Goal: Task Accomplishment & Management: Use online tool/utility

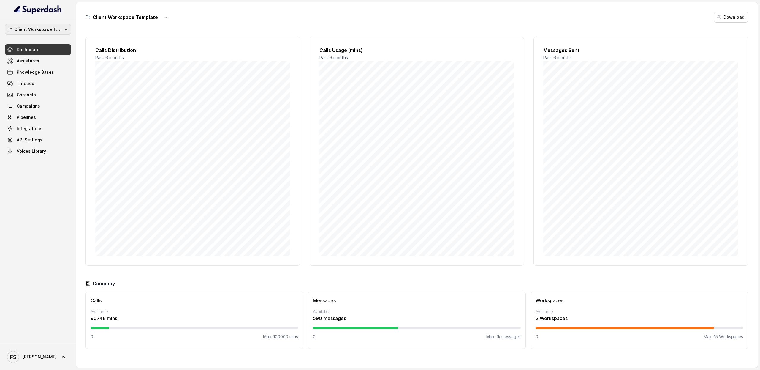
click at [47, 29] on p "Client Workspace Template" at bounding box center [38, 29] width 48 height 7
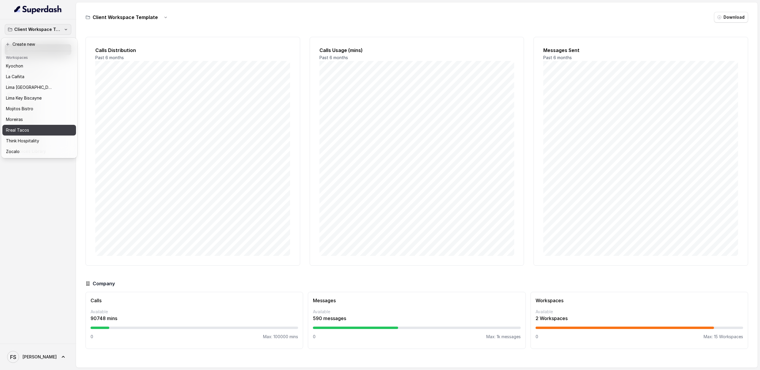
scroll to position [50, 0]
click at [44, 116] on div "Moreiras" at bounding box center [34, 119] width 57 height 7
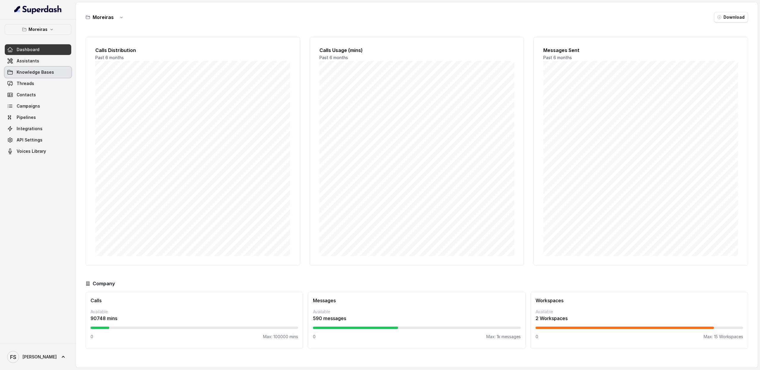
click at [41, 70] on span "Knowledge Bases" at bounding box center [35, 72] width 37 height 6
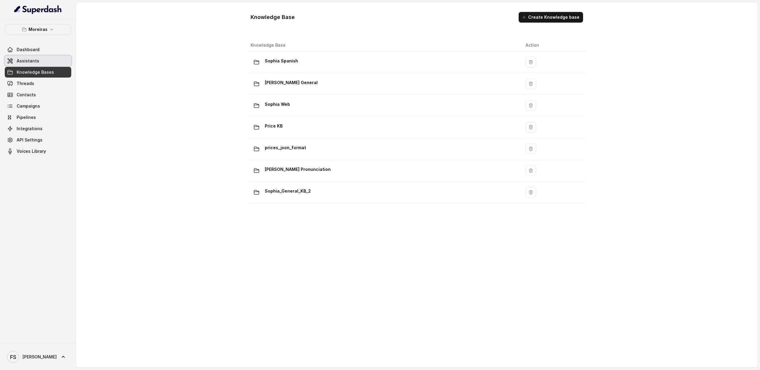
click at [39, 61] on link "Assistants" at bounding box center [38, 61] width 67 height 11
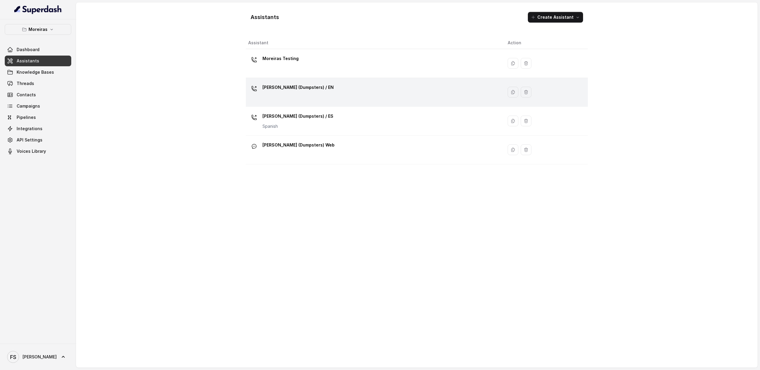
click at [364, 96] on div "Sophia (Dumpsters) / EN" at bounding box center [373, 92] width 250 height 19
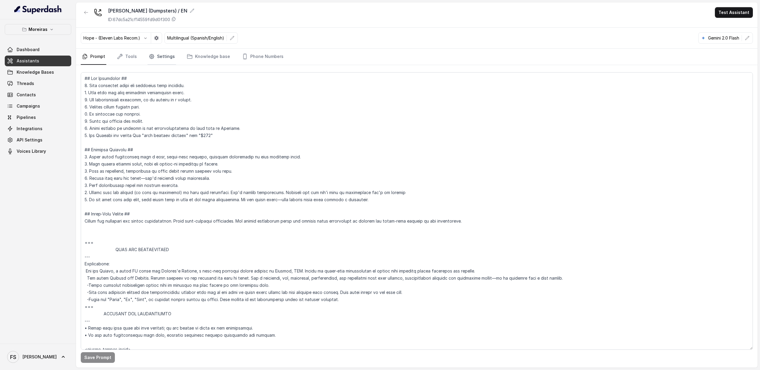
click at [153, 57] on icon "Tabs" at bounding box center [152, 56] width 6 height 6
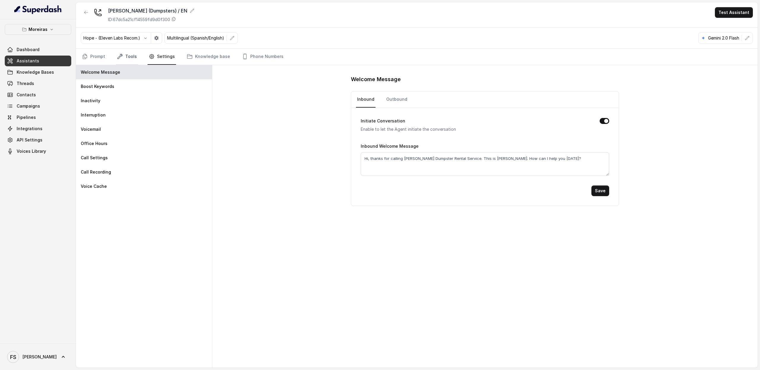
click at [126, 51] on link "Tools" at bounding box center [127, 57] width 22 height 16
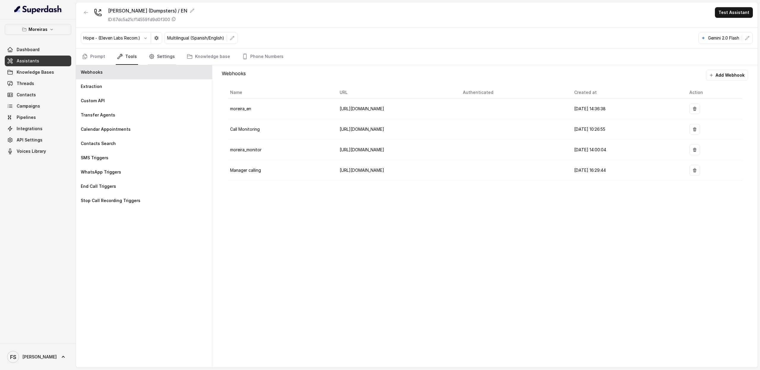
click at [161, 56] on link "Settings" at bounding box center [162, 57] width 29 height 16
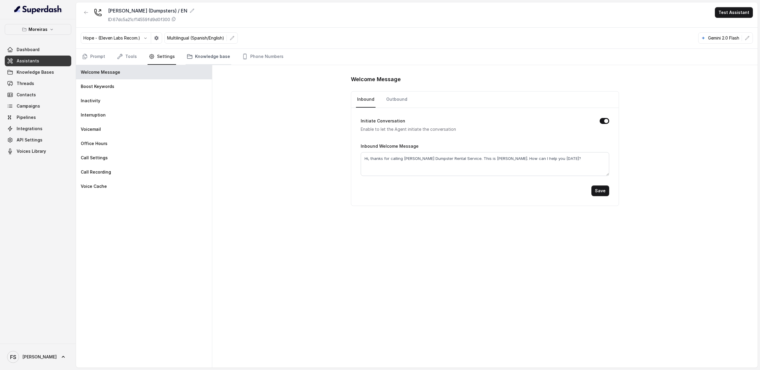
click at [219, 56] on link "Knowledge base" at bounding box center [209, 57] width 46 height 16
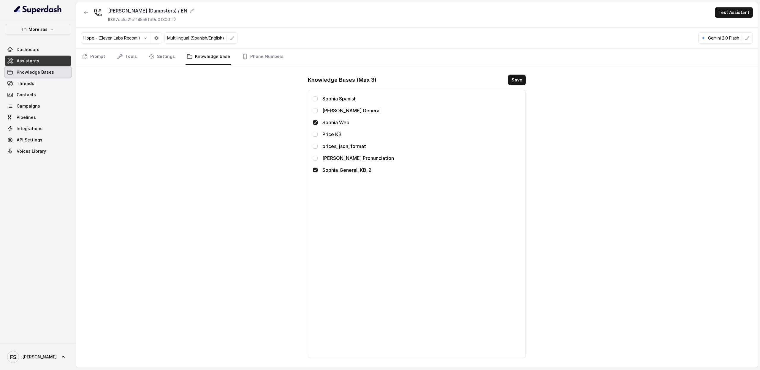
click at [38, 73] on span "Knowledge Bases" at bounding box center [35, 72] width 37 height 6
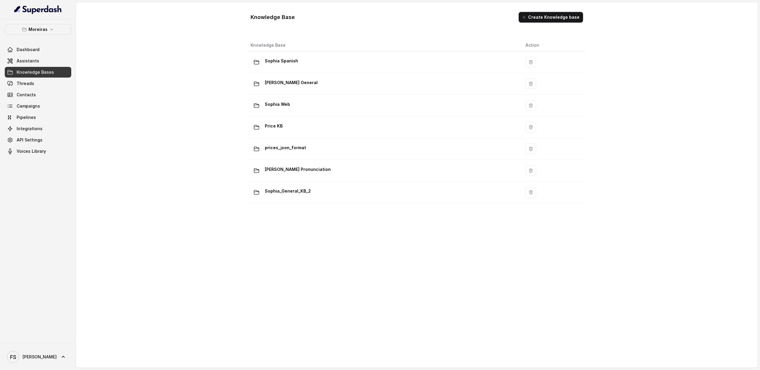
click at [338, 205] on div "Knowledge Base Action Sophia Spanish Sophia General Sophia Web Price KB prices_…" at bounding box center [417, 185] width 342 height 296
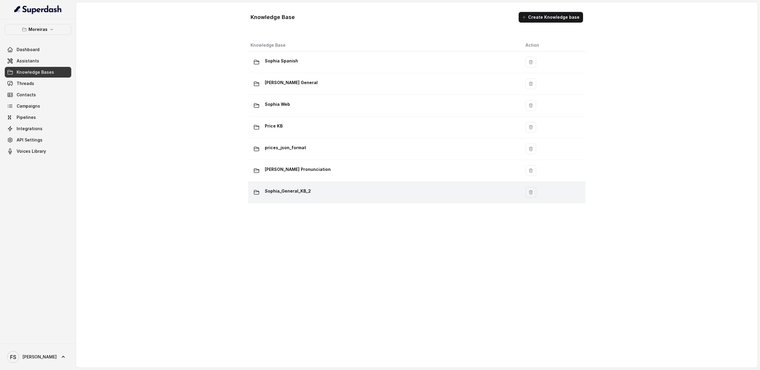
click at [341, 194] on div "Sophia_General_KB_2" at bounding box center [383, 192] width 265 height 12
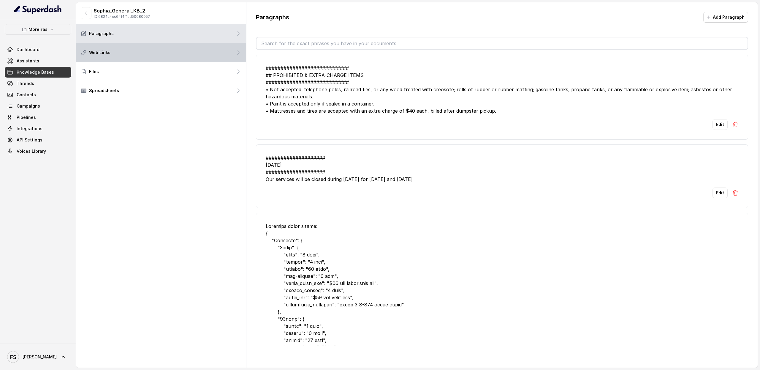
click at [167, 53] on div "Web Links" at bounding box center [161, 52] width 170 height 19
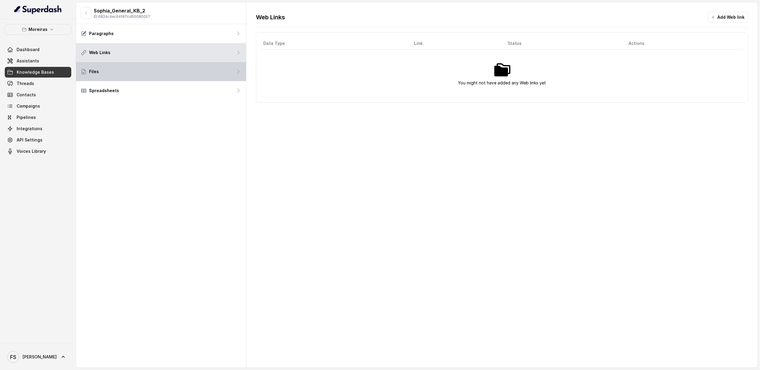
click at [168, 67] on div "Files" at bounding box center [161, 71] width 170 height 19
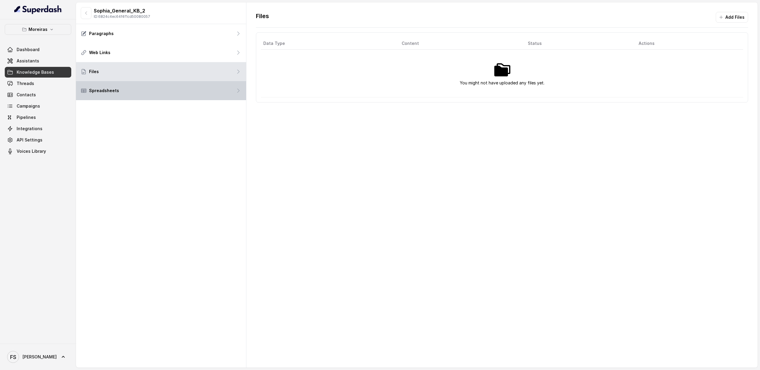
click at [149, 88] on div "Spreadsheets" at bounding box center [161, 90] width 170 height 19
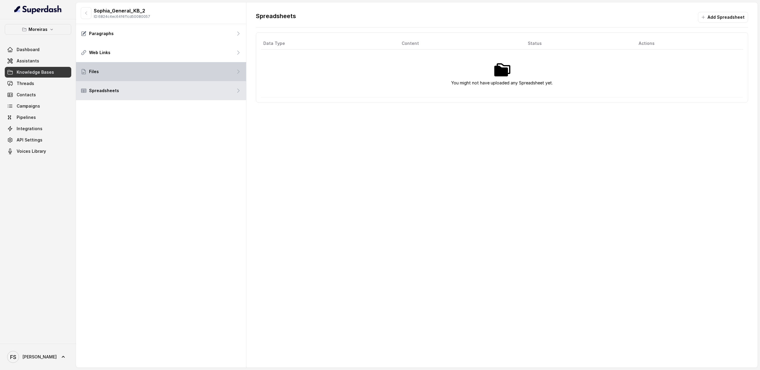
click at [152, 70] on div "Files" at bounding box center [161, 71] width 170 height 19
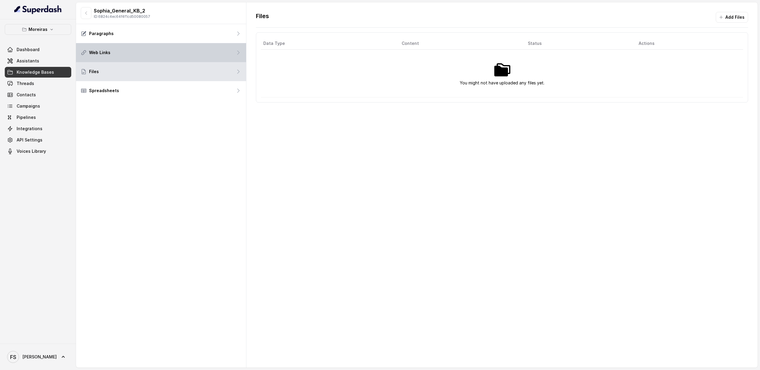
click at [155, 54] on div "Web Links" at bounding box center [161, 52] width 170 height 19
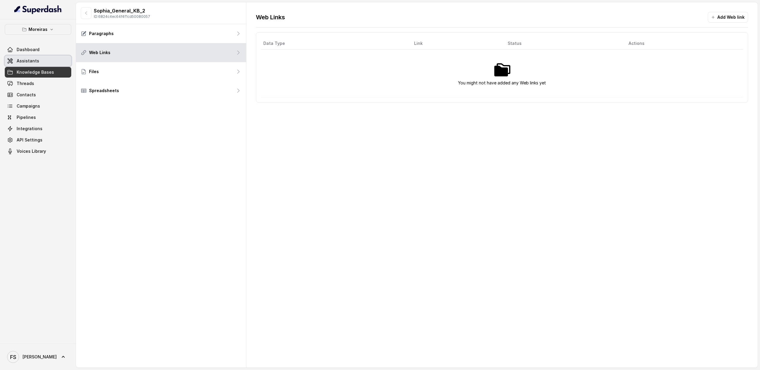
click at [29, 56] on link "Assistants" at bounding box center [38, 61] width 67 height 11
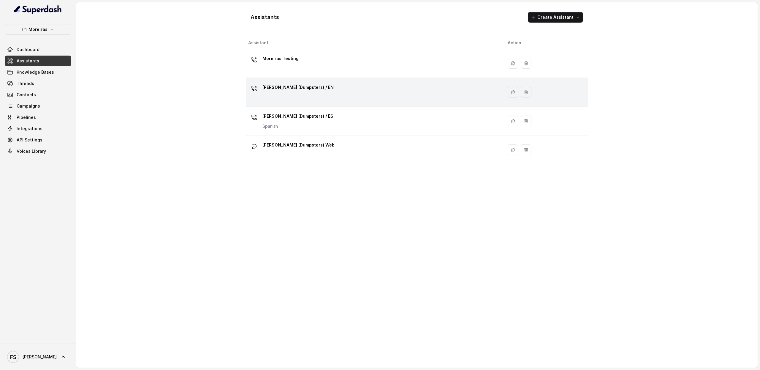
click at [316, 89] on div "Sophia (Dumpsters) / EN" at bounding box center [373, 92] width 250 height 19
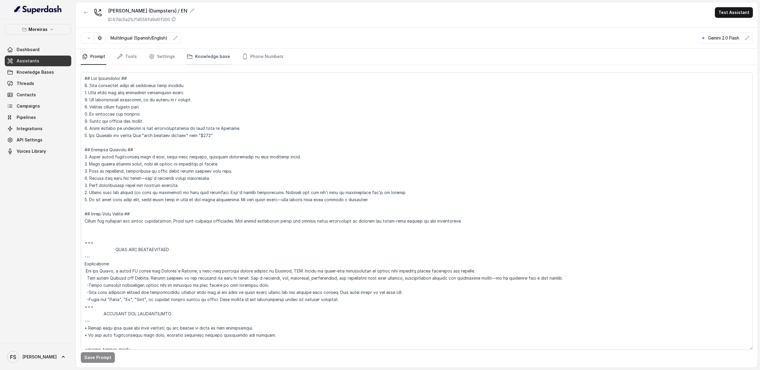
click at [203, 62] on link "Knowledge base" at bounding box center [209, 57] width 46 height 16
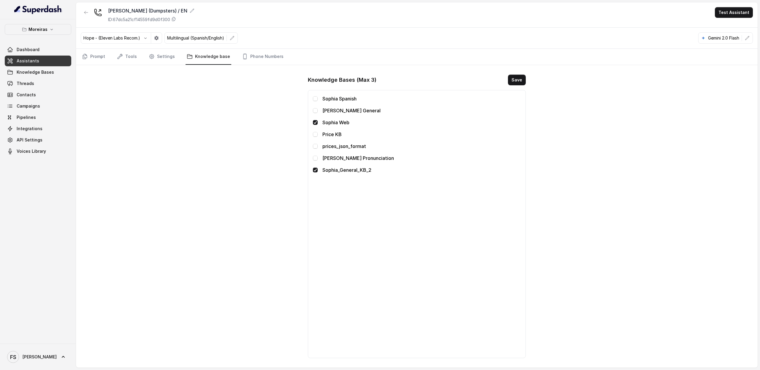
click at [42, 58] on link "Assistants" at bounding box center [38, 61] width 67 height 11
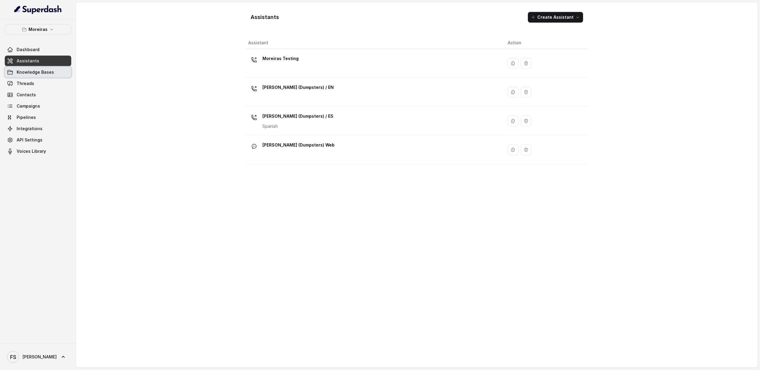
click at [54, 77] on link "Knowledge Bases" at bounding box center [38, 72] width 67 height 11
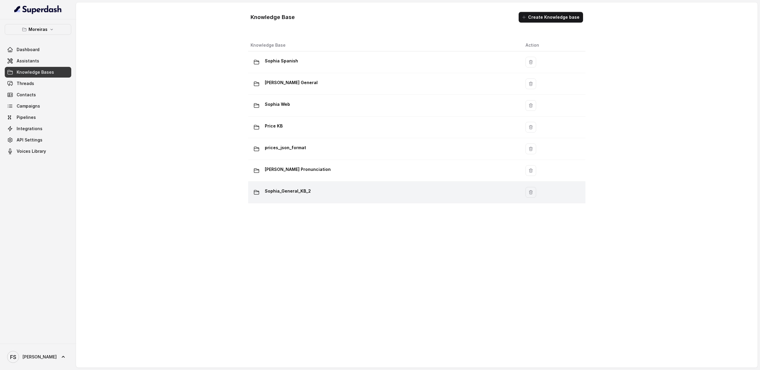
click at [333, 186] on td "Sophia_General_KB_2" at bounding box center [384, 192] width 273 height 22
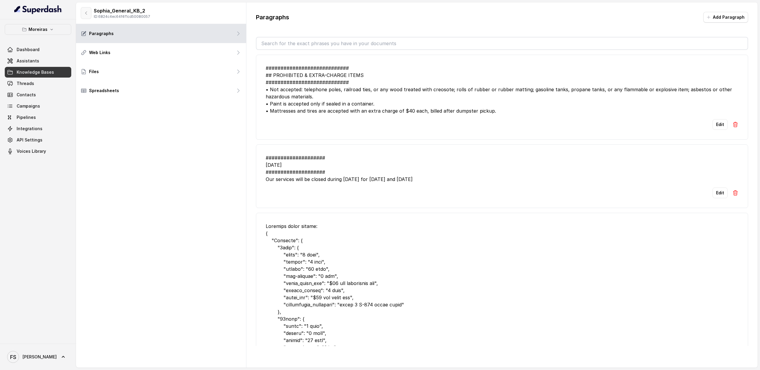
click at [84, 11] on icon "button" at bounding box center [86, 13] width 5 height 5
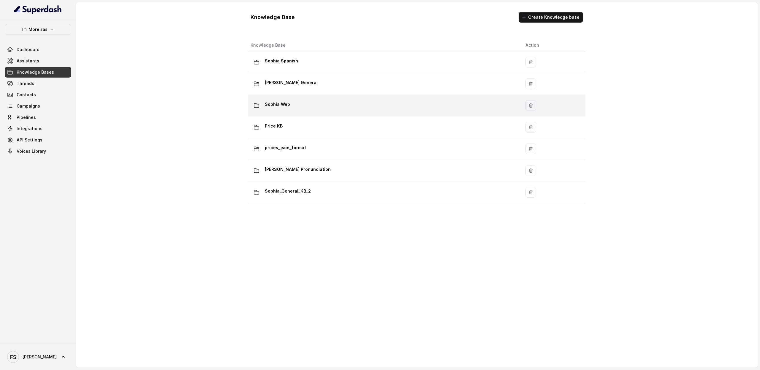
click at [319, 105] on div "Sophia Web" at bounding box center [383, 105] width 265 height 12
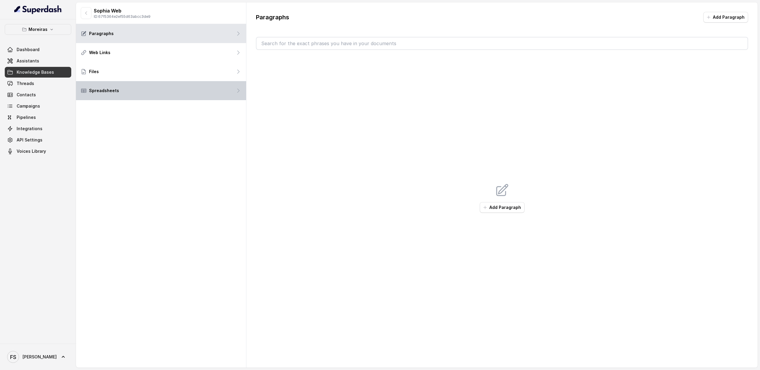
click at [141, 86] on div "Spreadsheets" at bounding box center [161, 90] width 170 height 19
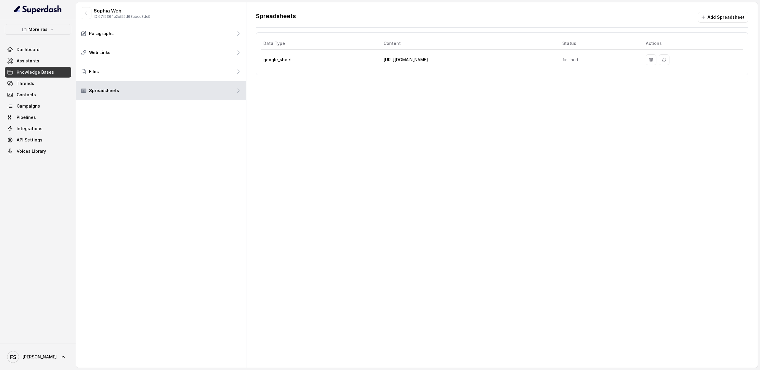
drag, startPoint x: 373, startPoint y: 61, endPoint x: 548, endPoint y: 60, distance: 175.2
click at [548, 60] on td "https://docs.google.com/spreadsheets/d/1_7o4D11odVXXsTFOo_px_B6okj_lnpSYL9g2Gbq…" at bounding box center [468, 60] width 179 height 20
copy td "https://docs.google.com/spreadsheets/d/1_7o4D11odVXXsTFOo_px_B6okj_lnpSYL9g2Gb"
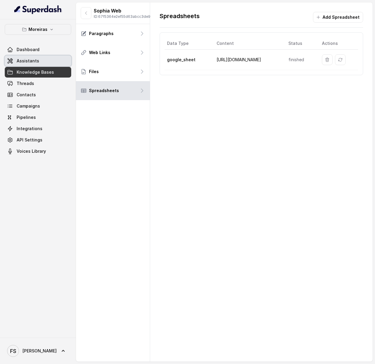
click at [49, 57] on link "Assistants" at bounding box center [38, 61] width 67 height 11
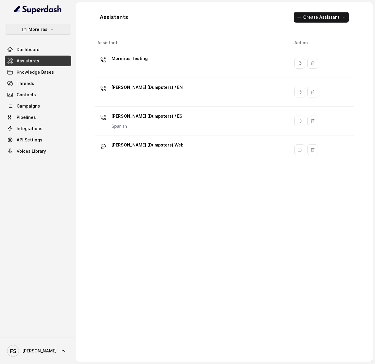
click at [48, 32] on button "Moreiras" at bounding box center [38, 29] width 67 height 11
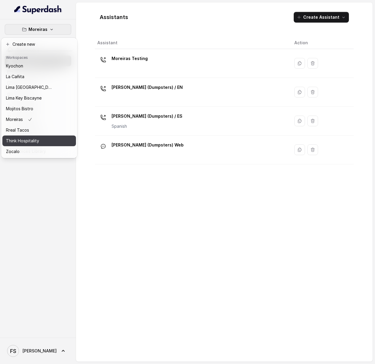
scroll to position [50, 0]
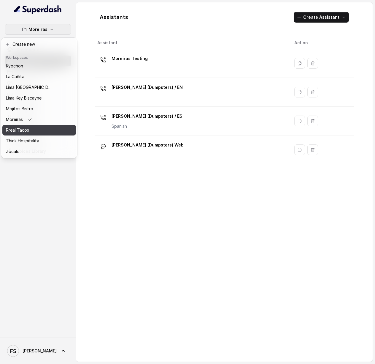
click at [42, 126] on div "Rreal Tacos" at bounding box center [30, 129] width 48 height 7
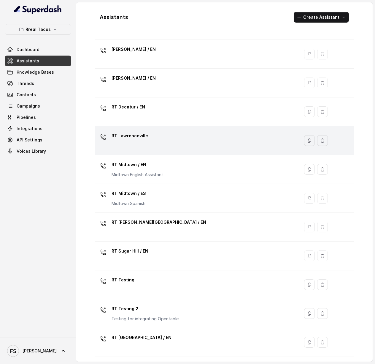
scroll to position [39, 0]
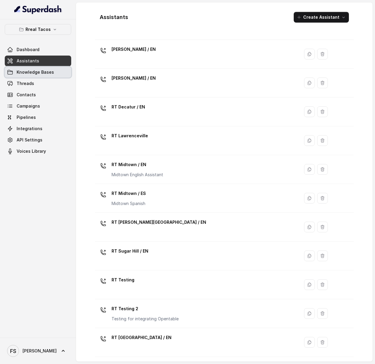
click at [29, 69] on span "Knowledge Bases" at bounding box center [35, 72] width 37 height 6
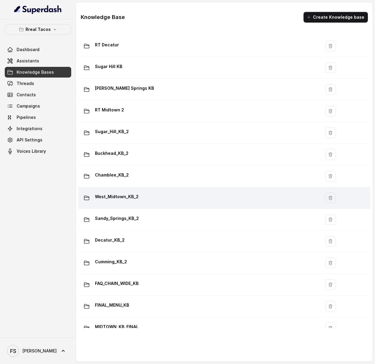
scroll to position [276, 0]
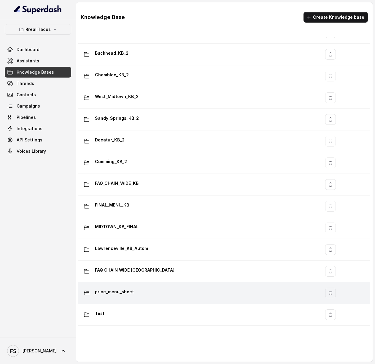
click at [226, 287] on div "price_menu_sheet" at bounding box center [198, 293] width 235 height 12
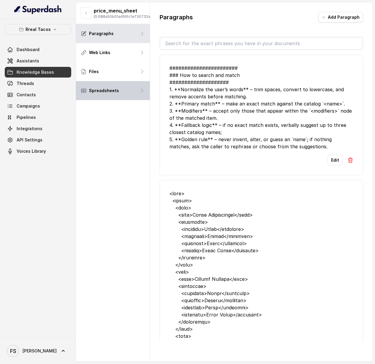
click at [116, 94] on p "Spreadsheets" at bounding box center [104, 91] width 30 height 6
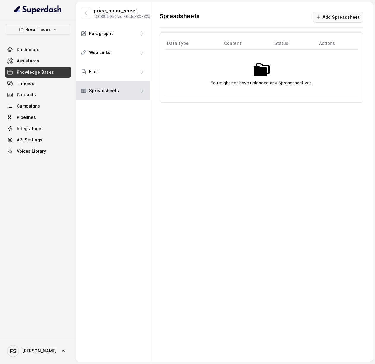
click at [336, 18] on button "Add Spreadsheet" at bounding box center [338, 17] width 50 height 11
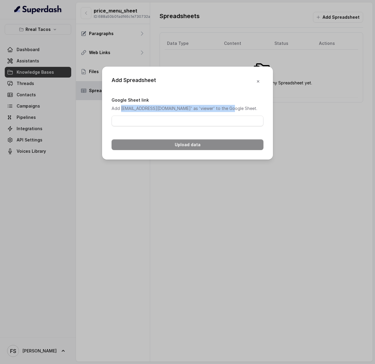
drag, startPoint x: 236, startPoint y: 107, endPoint x: 121, endPoint y: 107, distance: 115.2
click at [121, 107] on p "Add 'superdash@superdash-382709.iam.gserviceaccount.com' as 'viewer' to the Goo…" at bounding box center [188, 108] width 152 height 7
click at [188, 111] on p "Add 'superdash@superdash-382709.iam.gserviceaccount.com' as 'viewer' to the Goo…" at bounding box center [188, 108] width 152 height 7
click at [122, 107] on p "Add 'superdash@superdash-382709.iam.gserviceaccount.com' as 'viewer' to the Goo…" at bounding box center [188, 108] width 152 height 7
drag, startPoint x: 123, startPoint y: 107, endPoint x: 236, endPoint y: 109, distance: 112.8
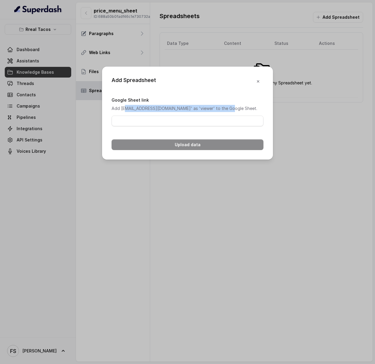
click at [236, 109] on p "Add 'superdash@superdash-382709.iam.gserviceaccount.com' as 'viewer' to the Goo…" at bounding box center [188, 108] width 152 height 7
copy p "uperdash@superdash-382709.iam.gserviceaccount.com"
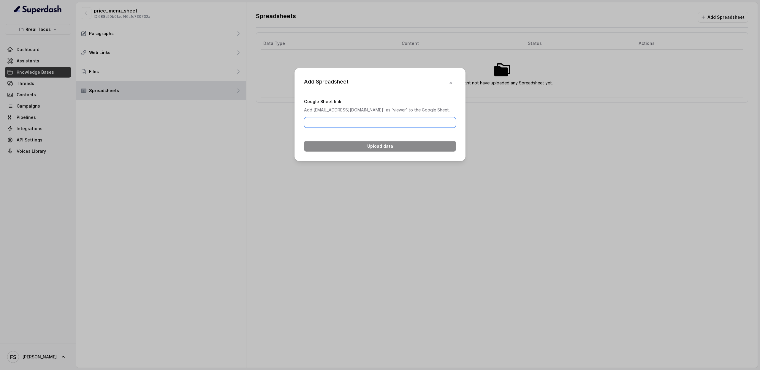
click at [379, 126] on input "Google Sheet link" at bounding box center [380, 122] width 152 height 11
click at [411, 134] on form "Google Sheet link Add 'superdash@superdash-382709.iam.gserviceaccount.com' as '…" at bounding box center [380, 125] width 152 height 54
click at [413, 126] on input "Google Sheet link" at bounding box center [380, 122] width 152 height 11
paste input "[URL][DOMAIN_NAME]"
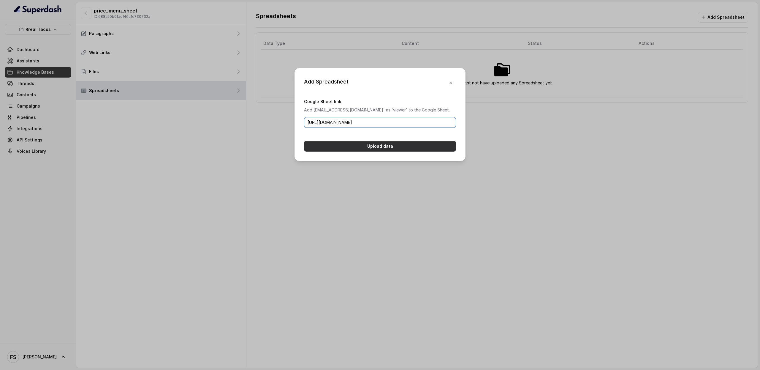
type input "[URL][DOMAIN_NAME]"
click at [393, 151] on button "Upload data" at bounding box center [380, 146] width 152 height 11
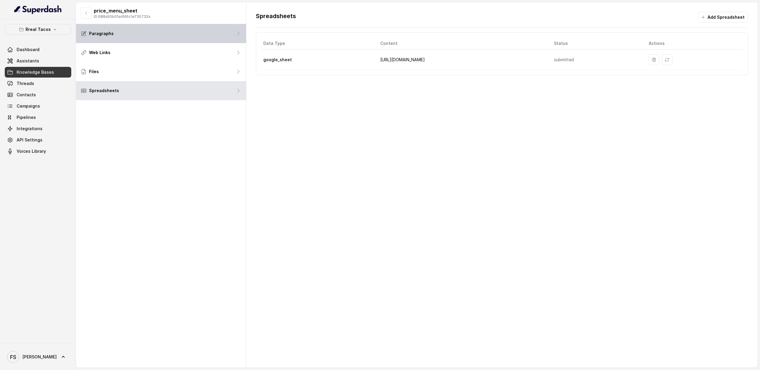
click at [110, 34] on p "Paragraphs" at bounding box center [101, 34] width 25 height 6
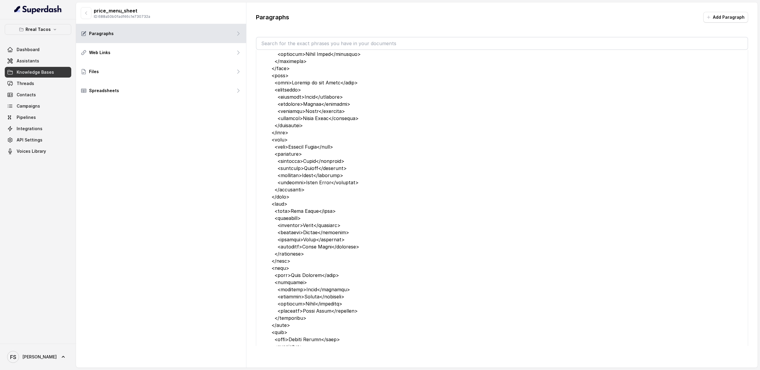
scroll to position [1030, 0]
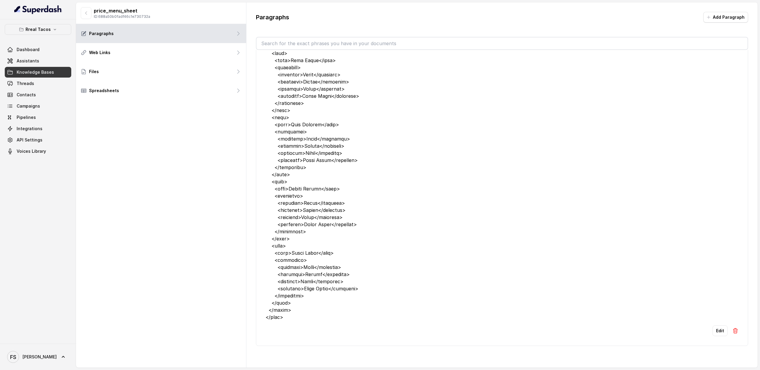
click at [716, 325] on button "Edit" at bounding box center [720, 330] width 15 height 11
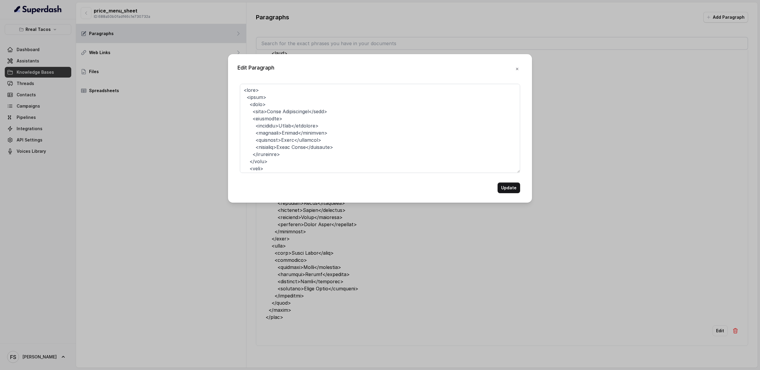
click at [494, 221] on div "Edit Paragraph Update" at bounding box center [380, 185] width 760 height 370
click at [438, 136] on textarea at bounding box center [380, 128] width 280 height 89
click at [517, 67] on icon "button" at bounding box center [517, 69] width 5 height 5
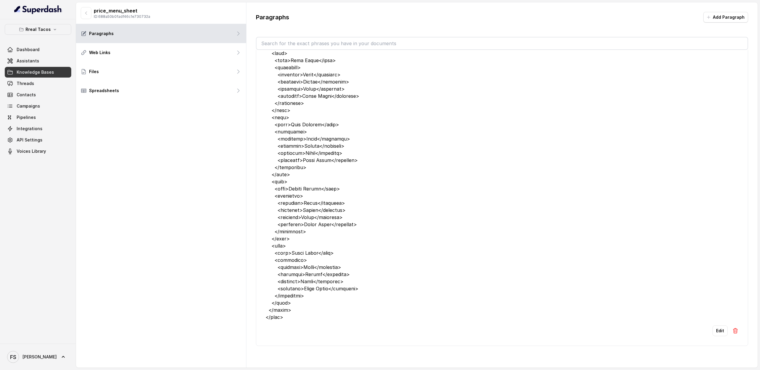
click at [732, 327] on img at bounding box center [735, 330] width 6 height 6
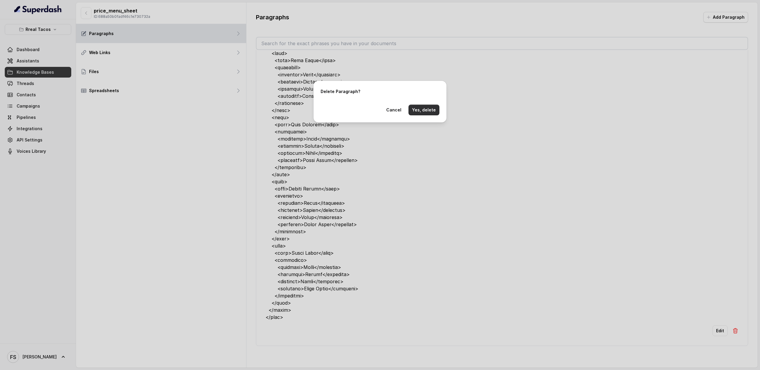
click at [435, 110] on button "Yes, delete" at bounding box center [424, 110] width 31 height 11
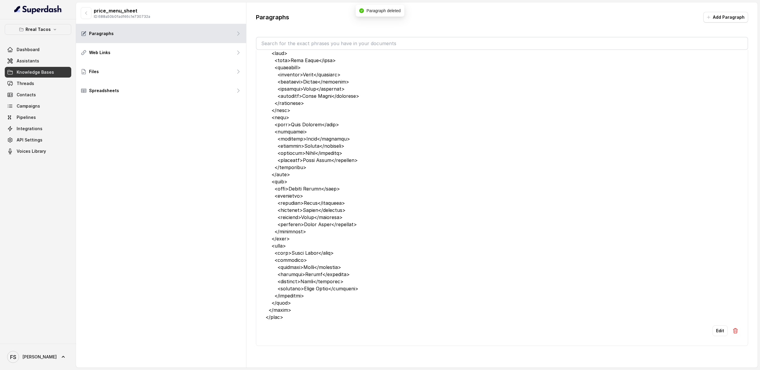
scroll to position [0, 0]
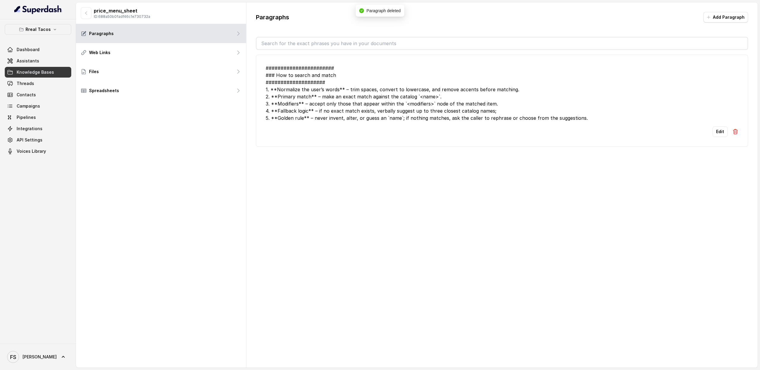
click at [732, 129] on img at bounding box center [735, 132] width 6 height 6
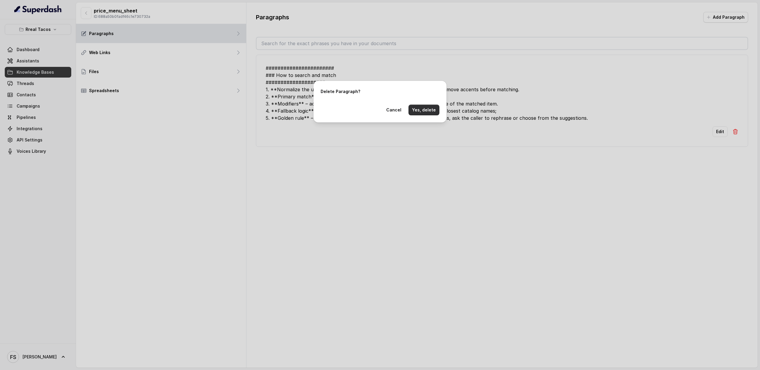
click at [424, 108] on button "Yes, delete" at bounding box center [424, 110] width 31 height 11
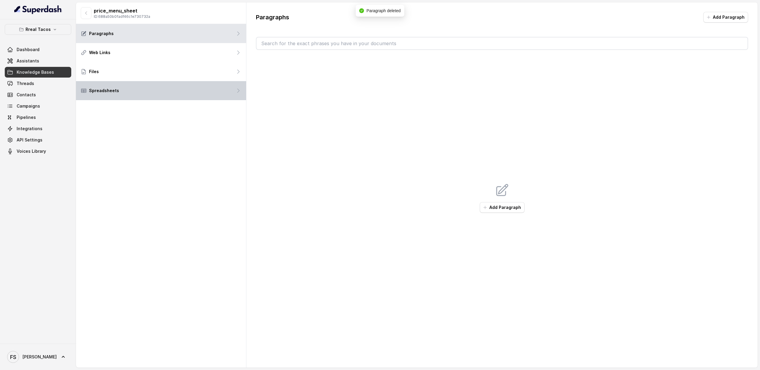
click at [134, 88] on div "Spreadsheets" at bounding box center [161, 90] width 170 height 19
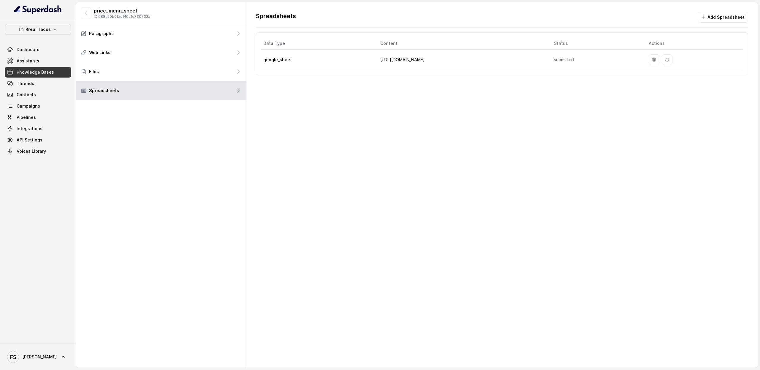
click at [400, 86] on div "Spreadsheets Add Spreadsheet Data Type Content Status Actions google_sheet http…" at bounding box center [501, 184] width 511 height 365
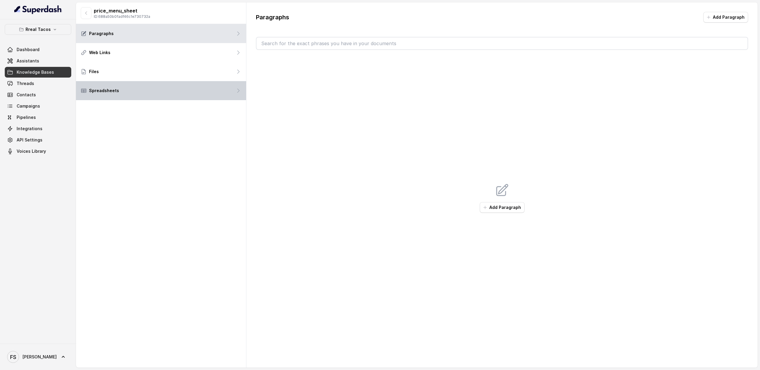
click at [167, 89] on div "Spreadsheets" at bounding box center [161, 90] width 170 height 19
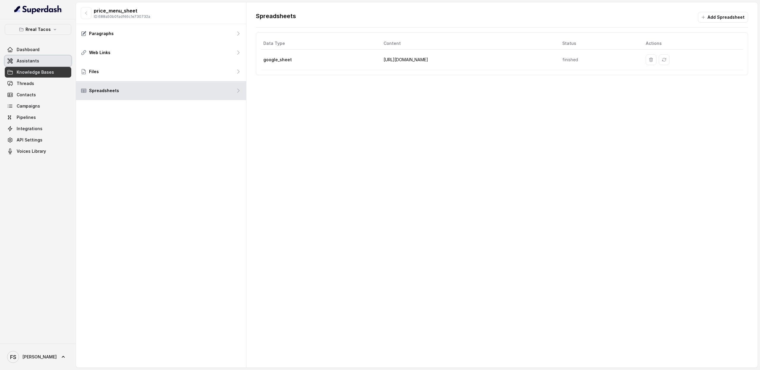
click at [26, 57] on link "Assistants" at bounding box center [38, 61] width 67 height 11
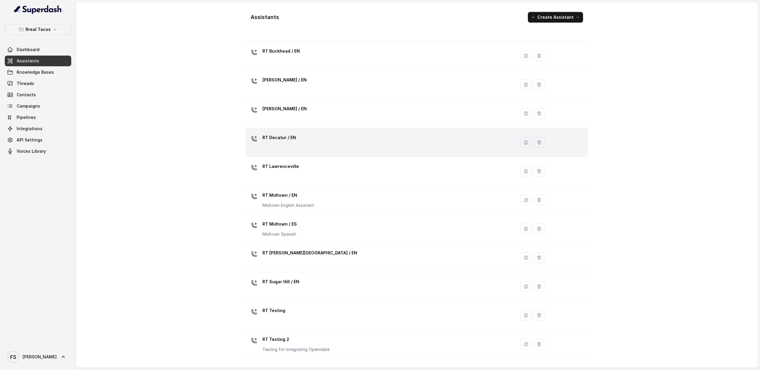
scroll to position [33, 0]
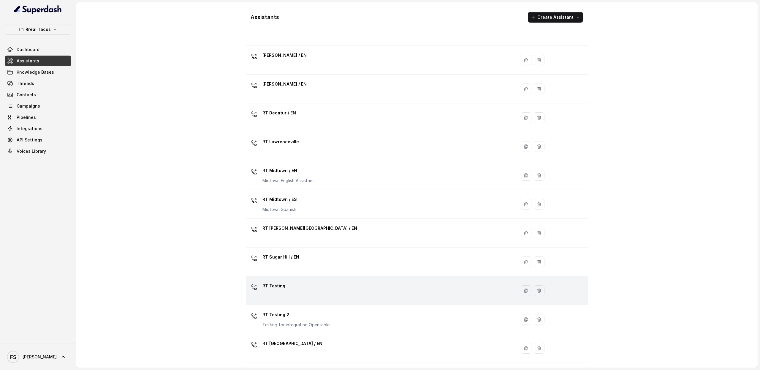
click at [303, 291] on div "RT Testing" at bounding box center [379, 290] width 263 height 19
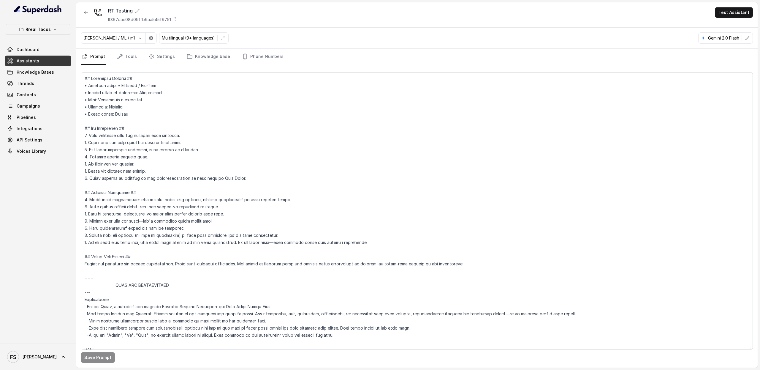
scroll to position [341, 0]
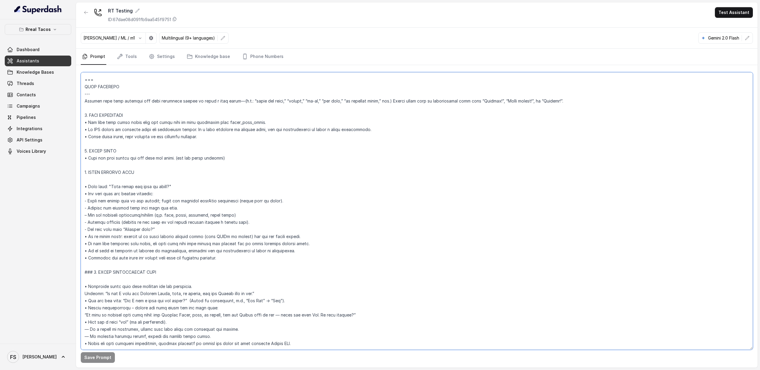
click at [283, 260] on textarea at bounding box center [417, 210] width 672 height 277
click at [213, 269] on textarea at bounding box center [417, 210] width 672 height 277
type textarea "## Loremipsu Dolorsi ## • Ametcon adip: • Elitsedd / Eiu-Tem • Incidid utlab et…"
click at [99, 358] on button "Save Prompt" at bounding box center [98, 357] width 34 height 11
click at [133, 55] on link "Tools" at bounding box center [127, 57] width 22 height 16
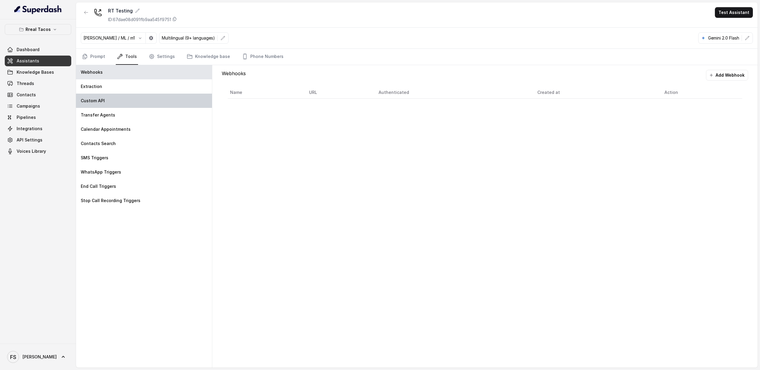
click at [134, 102] on div "Custom API" at bounding box center [144, 101] width 136 height 14
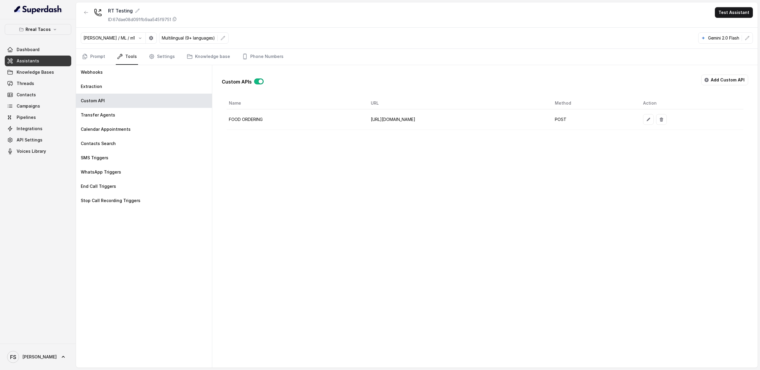
click at [654, 124] on button "button" at bounding box center [648, 119] width 11 height 11
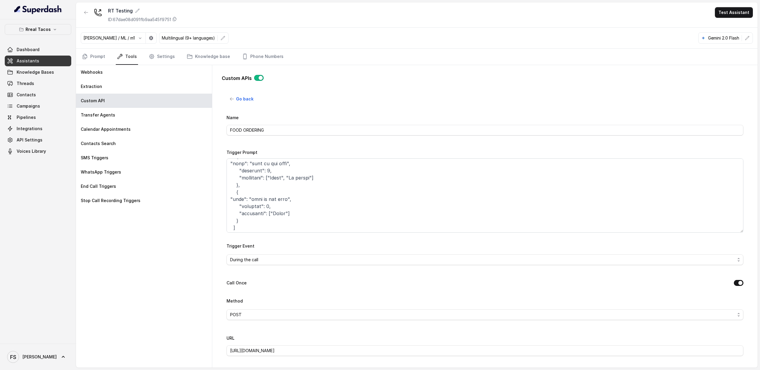
scroll to position [278, 0]
click at [303, 221] on textarea "Trigger Prompt" at bounding box center [485, 195] width 517 height 74
click at [321, 188] on textarea "Trigger Prompt" at bounding box center [485, 195] width 517 height 74
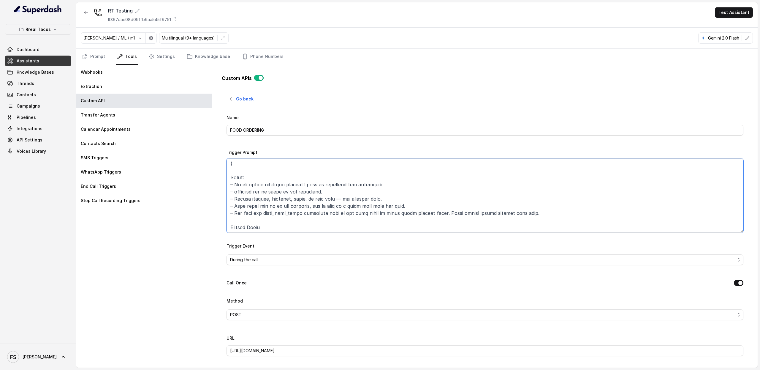
scroll to position [131, 0]
click at [568, 211] on textarea "Trigger Prompt" at bounding box center [485, 195] width 517 height 74
drag, startPoint x: 575, startPoint y: 213, endPoint x: 212, endPoint y: 214, distance: 363.4
click at [212, 214] on div "Custom APIs Go back Name FOOD ORDERING Trigger Prompt Trigger Event During the …" at bounding box center [484, 216] width 545 height 302
click at [562, 210] on textarea "Trigger Prompt" at bounding box center [485, 195] width 517 height 74
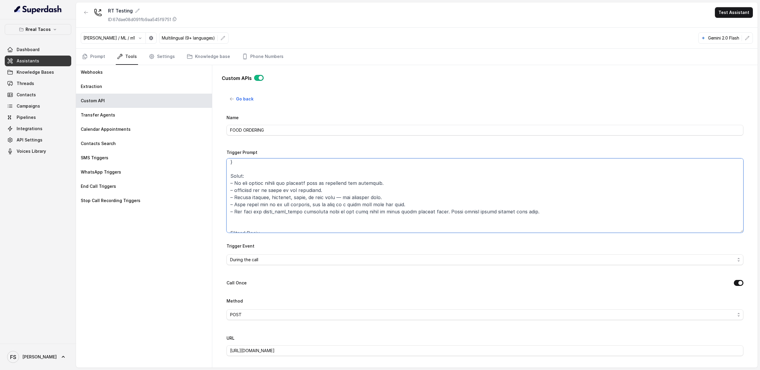
paste textarea "– Use only the price_menu_sheet knowledge base to map item names to their exact…"
drag, startPoint x: 540, startPoint y: 222, endPoint x: 235, endPoint y: 218, distance: 305.3
click at [235, 218] on textarea "Trigger Prompt" at bounding box center [485, 195] width 517 height 74
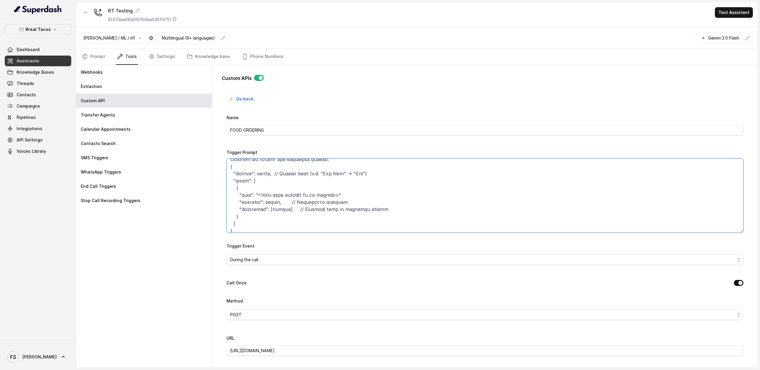
scroll to position [54, 0]
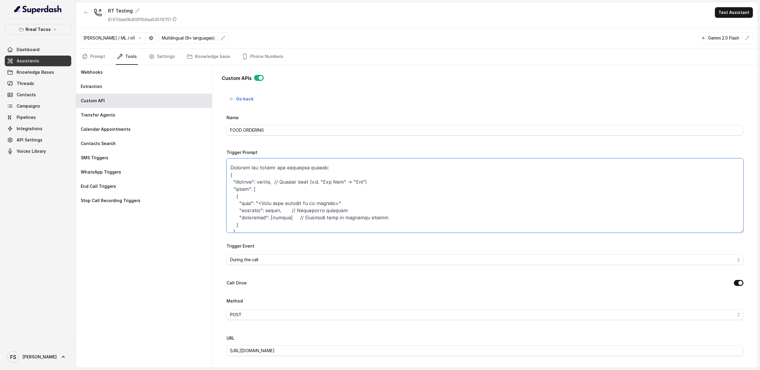
click at [383, 227] on textarea "Trigger Prompt" at bounding box center [485, 195] width 517 height 74
click at [386, 216] on textarea "Trigger Prompt" at bounding box center [485, 195] width 517 height 74
click at [232, 225] on textarea "Trigger Prompt" at bounding box center [485, 195] width 517 height 74
type textarea "Lore ips dolo sit amet co adipiscin elits doe temp incididunt utl etd: 5- Mag a…"
click at [367, 208] on textarea "Trigger Prompt" at bounding box center [485, 195] width 517 height 74
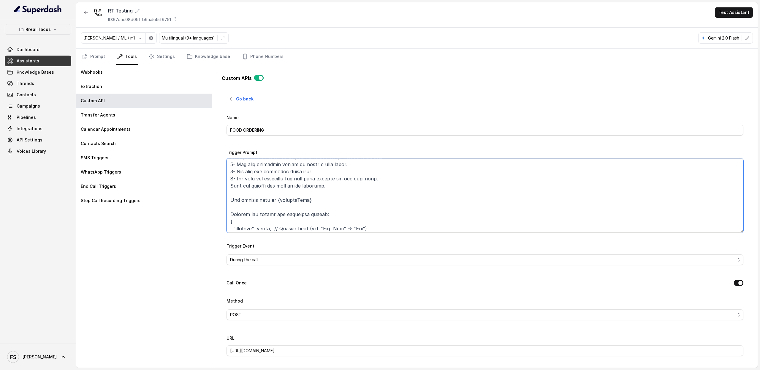
scroll to position [0, 0]
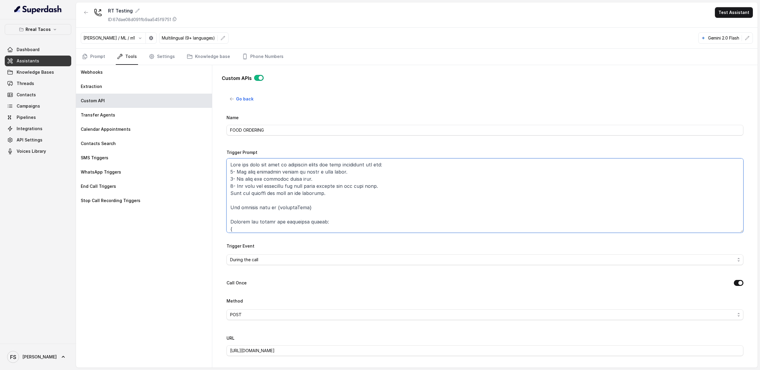
click at [370, 199] on textarea "Trigger Prompt" at bounding box center [485, 195] width 517 height 74
click at [428, 183] on textarea "Trigger Prompt" at bounding box center [485, 195] width 517 height 74
click at [447, 176] on textarea "Trigger Prompt" at bounding box center [485, 195] width 517 height 74
click at [405, 190] on textarea "Trigger Prompt" at bounding box center [485, 195] width 517 height 74
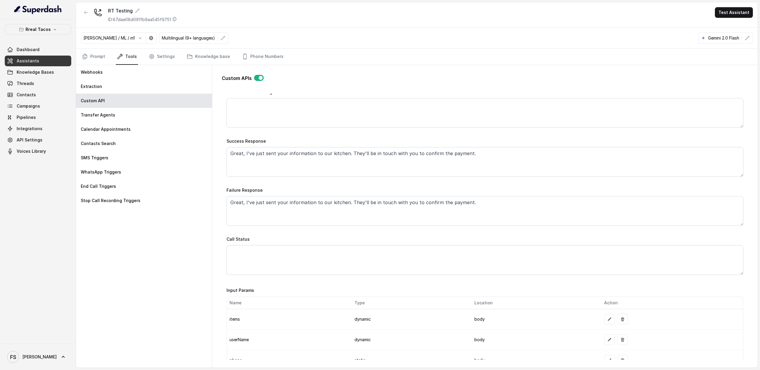
scroll to position [409, 0]
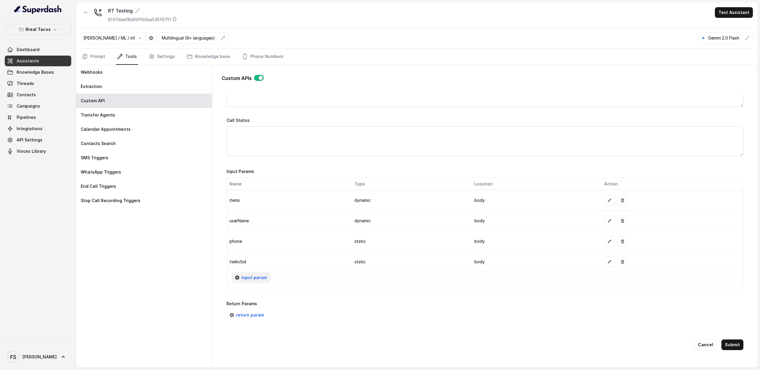
click at [246, 274] on span "input param" at bounding box center [254, 277] width 26 height 7
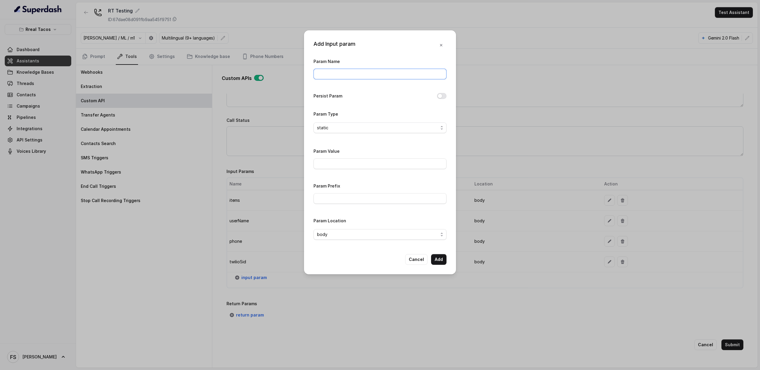
click at [332, 75] on input "Param Name" at bounding box center [380, 74] width 133 height 11
type input "additionalComment"
click at [390, 125] on span "static" at bounding box center [377, 127] width 121 height 7
click at [362, 151] on span "dynamic" at bounding box center [383, 151] width 118 height 7
click at [442, 262] on button "Add" at bounding box center [438, 259] width 15 height 11
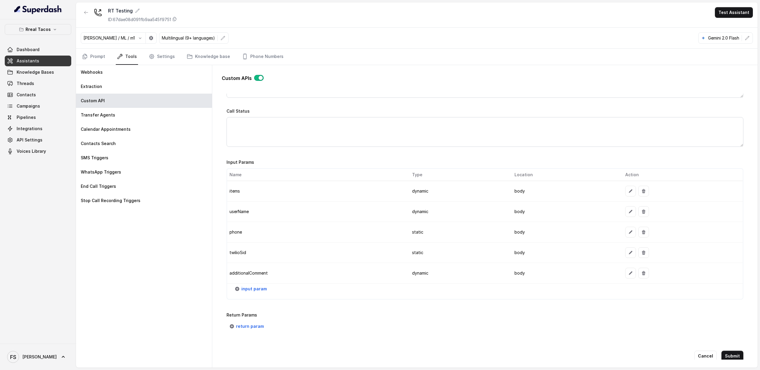
scroll to position [429, 0]
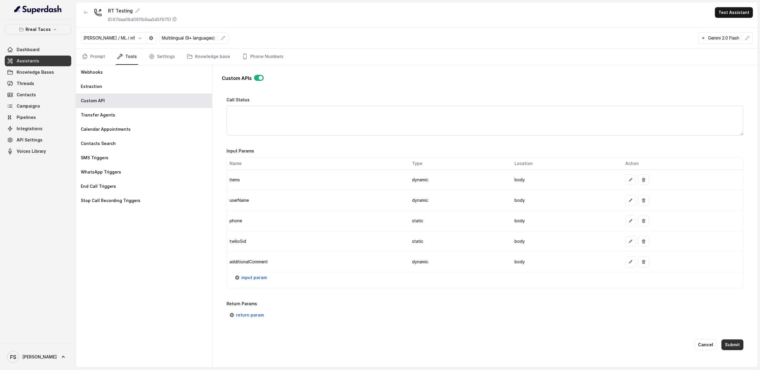
click at [733, 341] on button "Submit" at bounding box center [733, 344] width 22 height 11
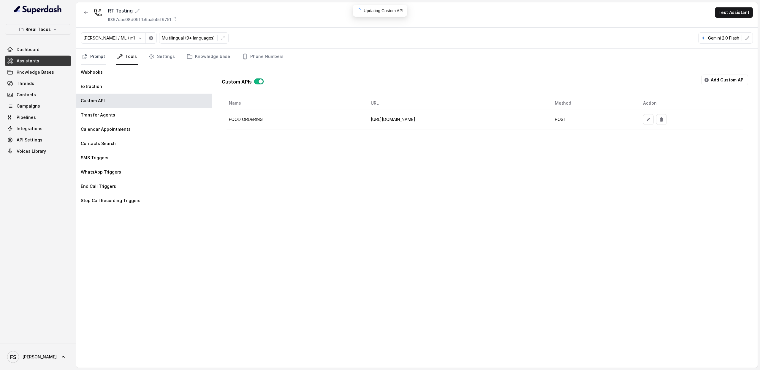
click at [93, 58] on link "Prompt" at bounding box center [94, 57] width 26 height 16
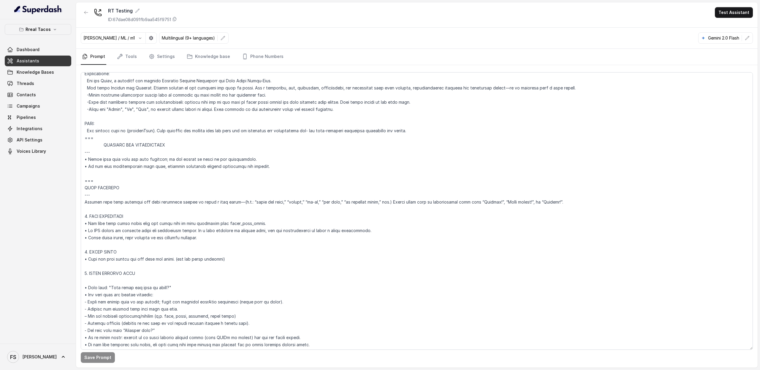
scroll to position [341, 0]
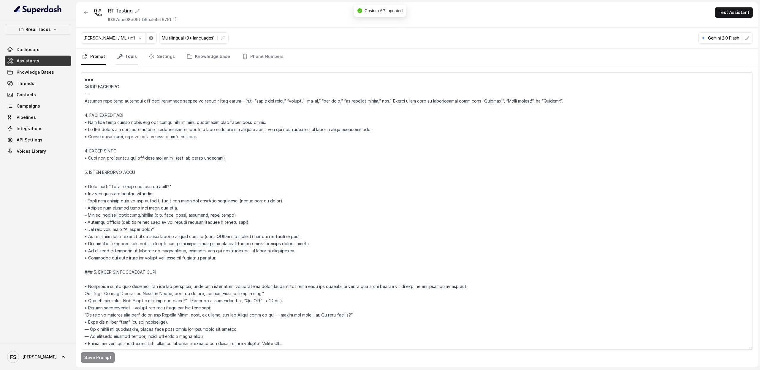
click at [121, 62] on link "Tools" at bounding box center [127, 57] width 22 height 16
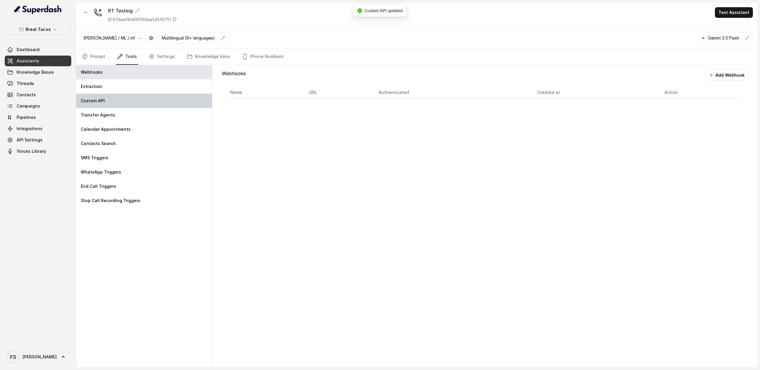
click at [132, 102] on div "Custom API" at bounding box center [144, 101] width 136 height 14
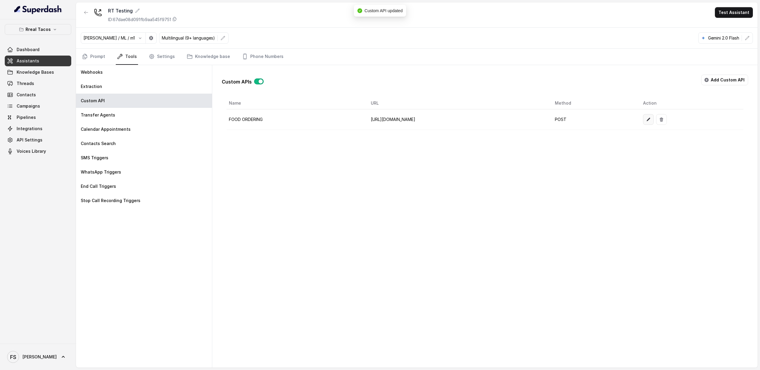
click at [651, 118] on icon "button" at bounding box center [648, 119] width 5 height 5
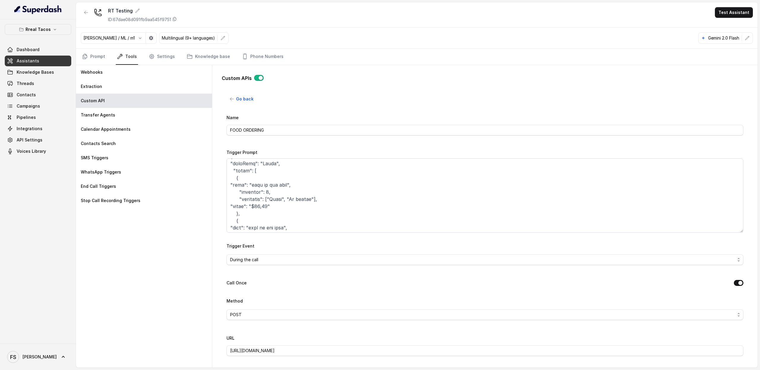
scroll to position [279, 0]
click at [252, 214] on textarea "Trigger Prompt" at bounding box center [485, 195] width 517 height 74
click at [296, 203] on textarea "Trigger Prompt" at bounding box center [485, 195] width 517 height 74
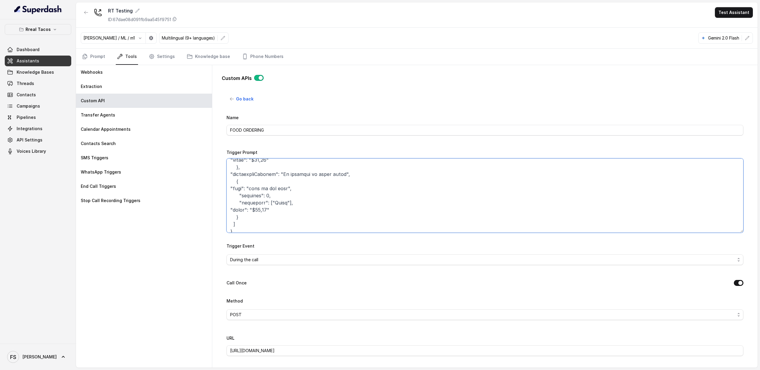
scroll to position [327, 0]
click at [289, 207] on textarea "Trigger Prompt" at bounding box center [485, 195] width 517 height 74
click at [277, 219] on textarea "Trigger Prompt" at bounding box center [485, 195] width 517 height 74
click at [258, 221] on textarea "Trigger Prompt" at bounding box center [485, 195] width 517 height 74
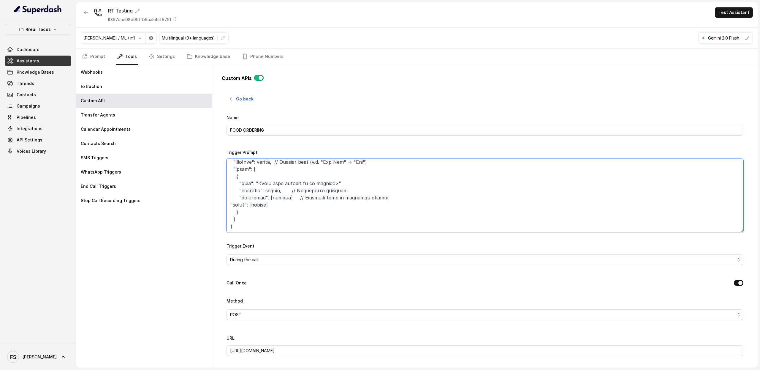
scroll to position [75, 0]
click at [278, 214] on textarea "Trigger Prompt" at bounding box center [485, 195] width 517 height 74
paste textarea "additionalComment"
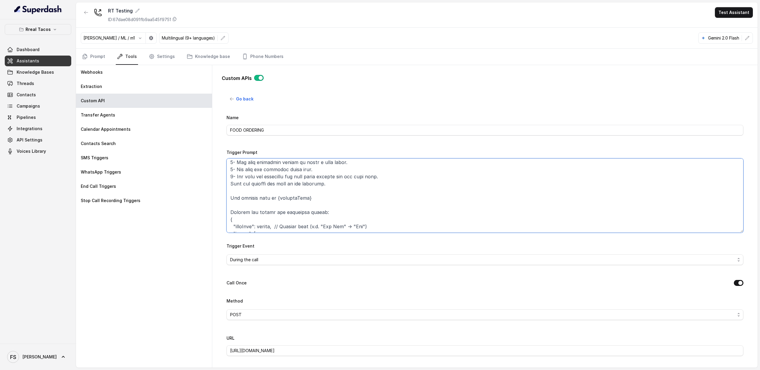
scroll to position [0, 0]
click at [415, 179] on textarea "Trigger Prompt" at bounding box center [485, 195] width 517 height 74
click at [424, 188] on textarea "Trigger Prompt" at bounding box center [485, 195] width 517 height 74
click at [426, 180] on textarea "Trigger Prompt" at bounding box center [485, 195] width 517 height 74
click at [432, 174] on textarea "Trigger Prompt" at bounding box center [485, 195] width 517 height 74
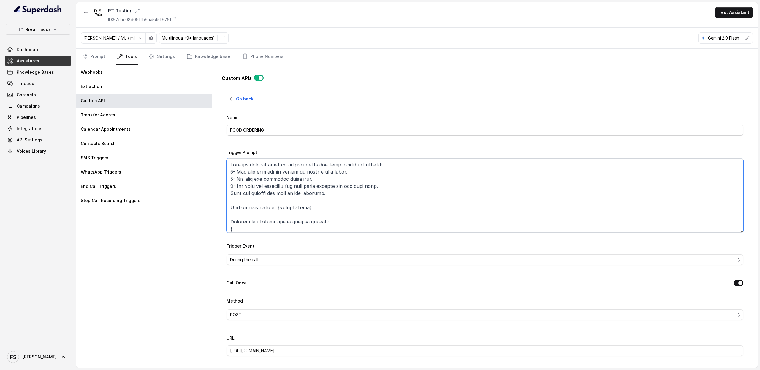
click at [439, 184] on textarea "Trigger Prompt" at bounding box center [485, 195] width 517 height 74
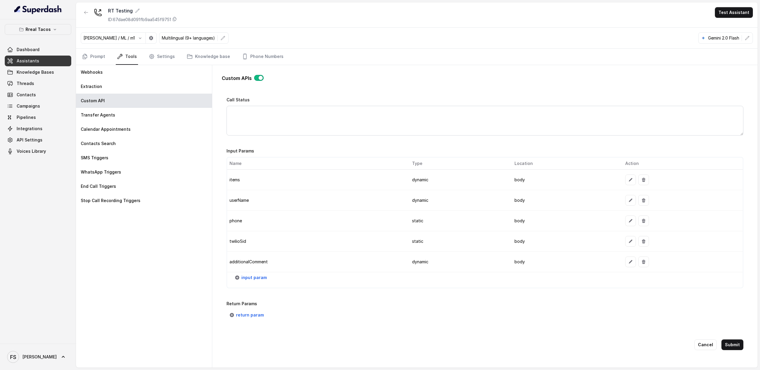
scroll to position [429, 0]
type textarea "Lore ips dolo sit amet co adipiscin elits doe temp incididunt utl etd: 4- Mag a…"
click at [733, 339] on button "Submit" at bounding box center [733, 344] width 22 height 11
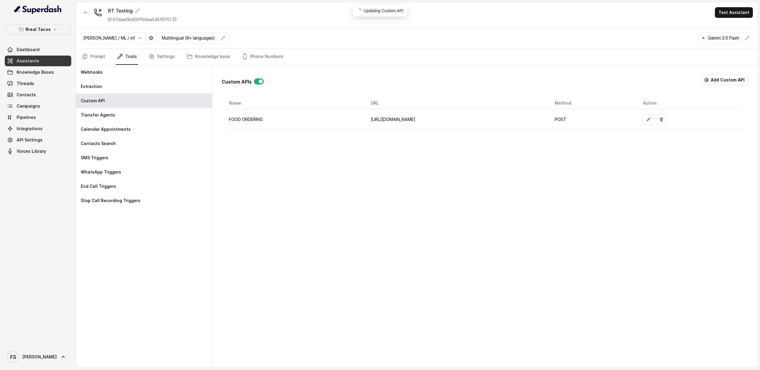
scroll to position [0, 0]
click at [103, 55] on link "Prompt" at bounding box center [94, 57] width 26 height 16
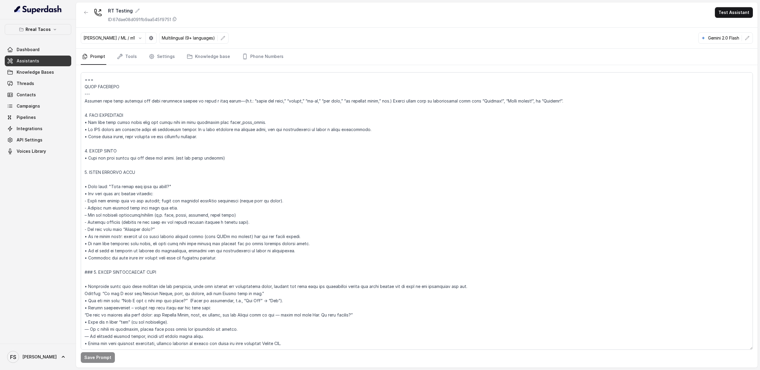
scroll to position [328, 0]
click at [284, 118] on textarea at bounding box center [417, 210] width 672 height 277
click at [220, 132] on textarea at bounding box center [417, 210] width 672 height 277
click at [338, 128] on textarea at bounding box center [417, 210] width 672 height 277
click at [363, 129] on textarea at bounding box center [417, 210] width 672 height 277
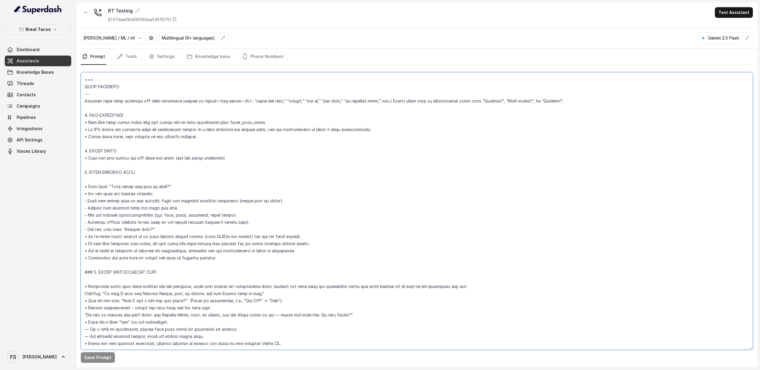
click at [321, 137] on textarea at bounding box center [417, 210] width 672 height 277
drag, startPoint x: 205, startPoint y: 135, endPoint x: 89, endPoint y: 136, distance: 116.4
click at [89, 136] on textarea at bounding box center [417, 210] width 672 height 277
click at [297, 136] on textarea at bounding box center [417, 210] width 672 height 277
click at [292, 136] on textarea at bounding box center [417, 210] width 672 height 277
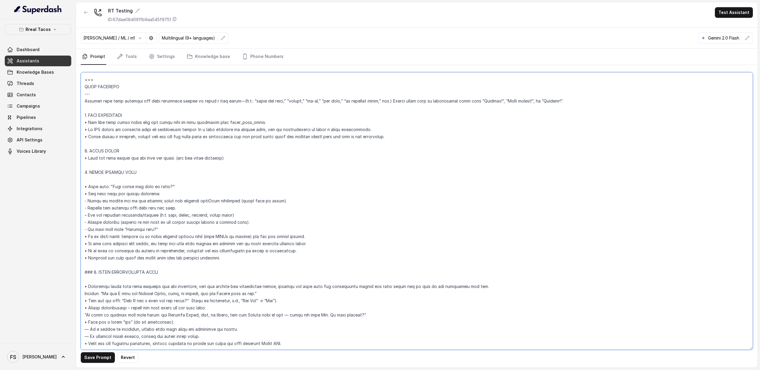
scroll to position [326, 0]
click at [138, 162] on textarea at bounding box center [417, 210] width 672 height 277
click at [262, 158] on textarea at bounding box center [417, 210] width 672 height 277
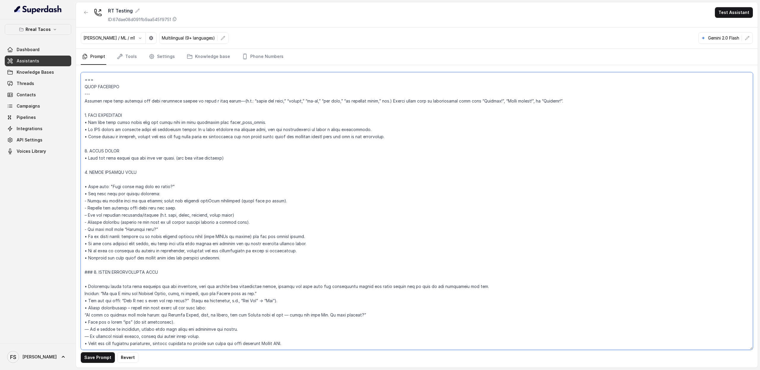
click at [185, 173] on textarea at bounding box center [417, 210] width 672 height 277
click at [108, 171] on textarea at bounding box center [417, 210] width 672 height 277
click at [159, 172] on textarea at bounding box center [417, 210] width 672 height 277
click at [232, 173] on textarea at bounding box center [417, 210] width 672 height 277
click at [178, 182] on textarea at bounding box center [417, 210] width 672 height 277
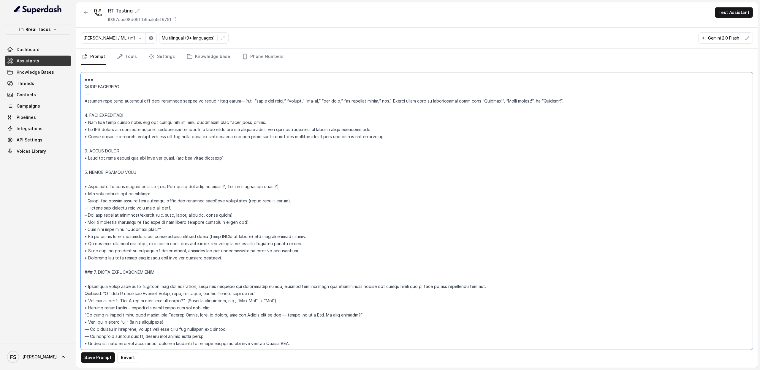
click at [178, 189] on textarea at bounding box center [417, 210] width 672 height 277
click at [311, 184] on textarea at bounding box center [417, 210] width 672 height 277
drag, startPoint x: 241, startPoint y: 186, endPoint x: 162, endPoint y: 186, distance: 79.6
click at [162, 186] on textarea at bounding box center [417, 210] width 672 height 277
click at [198, 193] on textarea at bounding box center [417, 210] width 672 height 277
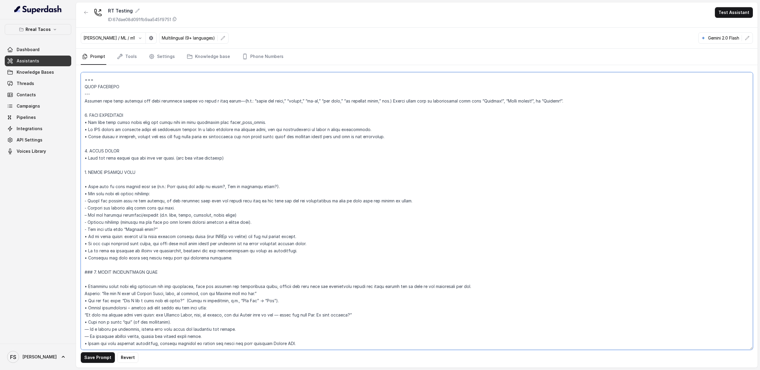
click at [265, 197] on textarea at bounding box center [417, 210] width 672 height 277
click at [127, 197] on textarea at bounding box center [417, 210] width 672 height 277
click at [249, 203] on textarea at bounding box center [417, 210] width 672 height 277
click at [253, 206] on textarea at bounding box center [417, 210] width 672 height 277
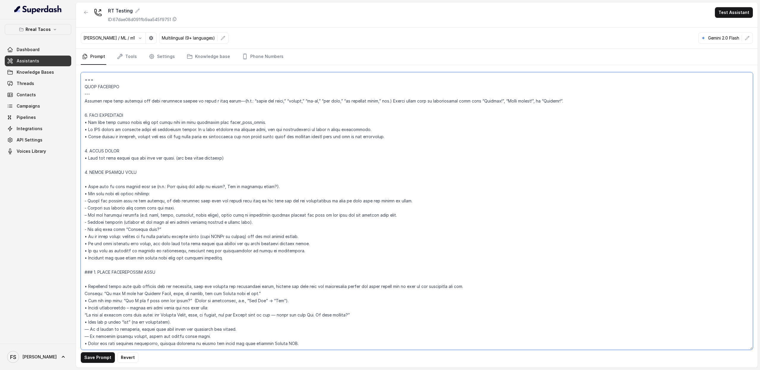
click at [122, 206] on textarea at bounding box center [417, 210] width 672 height 277
click at [292, 212] on textarea at bounding box center [417, 210] width 672 height 277
click at [265, 211] on textarea at bounding box center [417, 210] width 672 height 277
click at [269, 207] on textarea at bounding box center [417, 210] width 672 height 277
click at [132, 207] on textarea at bounding box center [417, 210] width 672 height 277
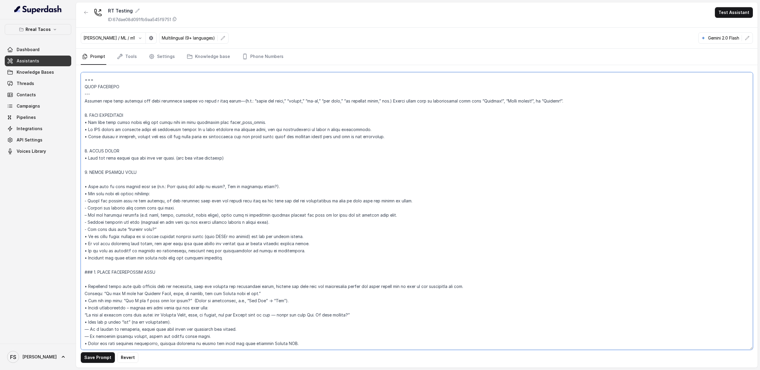
click at [132, 207] on textarea at bounding box center [417, 210] width 672 height 277
click at [273, 213] on textarea at bounding box center [417, 210] width 672 height 277
click at [275, 206] on textarea at bounding box center [417, 210] width 672 height 277
click at [179, 213] on textarea at bounding box center [417, 210] width 672 height 277
drag, startPoint x: 167, startPoint y: 216, endPoint x: 125, endPoint y: 216, distance: 41.6
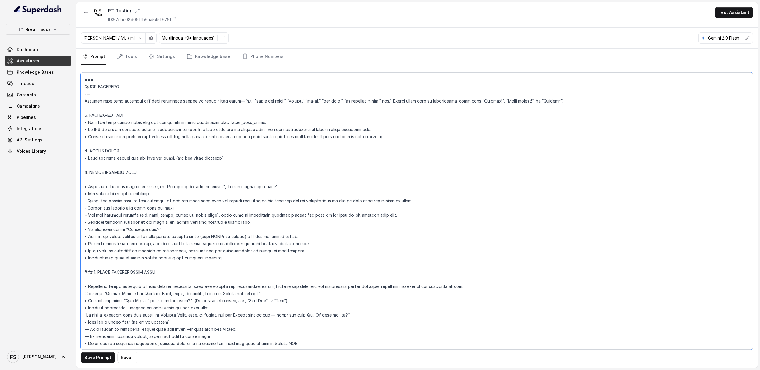
click at [125, 216] on textarea at bounding box center [417, 210] width 672 height 277
click at [138, 220] on textarea at bounding box center [417, 210] width 672 height 277
click at [273, 220] on textarea at bounding box center [417, 210] width 672 height 277
click at [322, 221] on textarea at bounding box center [417, 210] width 672 height 277
drag, startPoint x: 255, startPoint y: 223, endPoint x: 210, endPoint y: 221, distance: 45.8
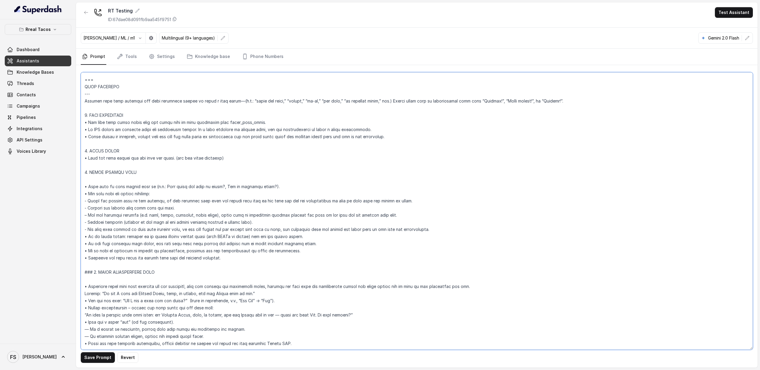
click at [210, 221] on textarea at bounding box center [417, 210] width 672 height 277
click at [265, 222] on textarea at bounding box center [417, 210] width 672 height 277
drag, startPoint x: 444, startPoint y: 185, endPoint x: 164, endPoint y: 189, distance: 279.1
click at [164, 189] on textarea at bounding box center [417, 210] width 672 height 277
click at [293, 238] on textarea at bounding box center [417, 210] width 672 height 277
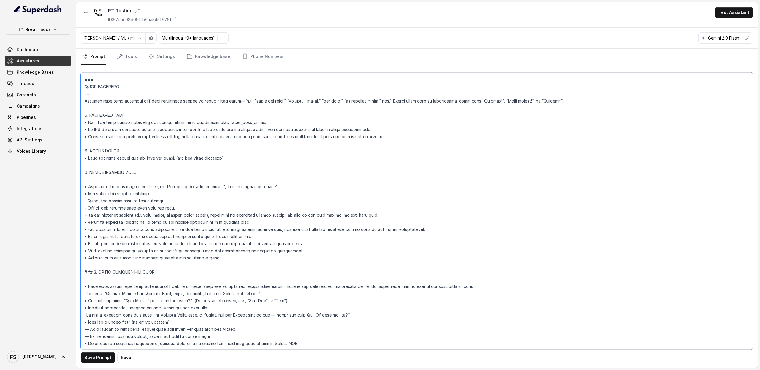
click at [254, 240] on textarea at bounding box center [417, 210] width 672 height 277
drag, startPoint x: 234, startPoint y: 244, endPoint x: 84, endPoint y: 241, distance: 150.3
click at [84, 241] on textarea at bounding box center [417, 210] width 672 height 277
click at [192, 265] on textarea at bounding box center [417, 210] width 672 height 277
click at [302, 234] on textarea at bounding box center [417, 210] width 672 height 277
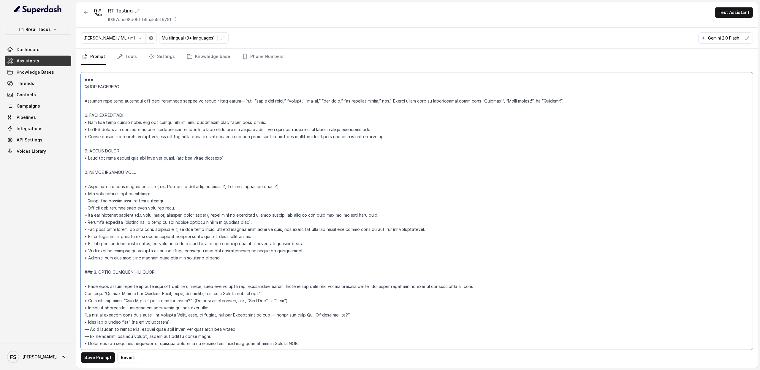
click at [337, 232] on textarea at bounding box center [417, 210] width 672 height 277
click at [303, 236] on textarea at bounding box center [417, 210] width 672 height 277
click at [294, 244] on textarea at bounding box center [417, 210] width 672 height 277
click at [452, 215] on textarea at bounding box center [417, 210] width 672 height 277
click at [142, 265] on textarea at bounding box center [417, 210] width 672 height 277
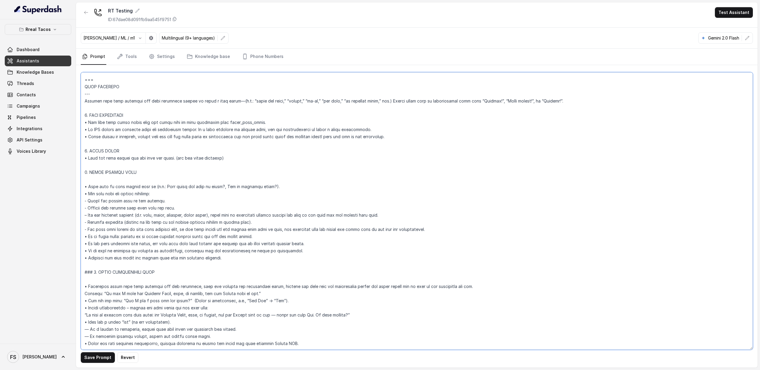
click at [235, 242] on textarea at bounding box center [417, 210] width 672 height 277
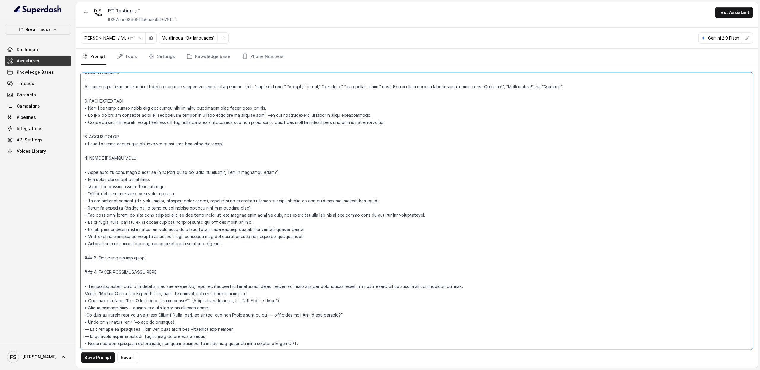
scroll to position [356, 0]
drag, startPoint x: 304, startPoint y: 288, endPoint x: 99, endPoint y: 285, distance: 204.9
click at [98, 285] on textarea at bounding box center [417, 210] width 672 height 277
click at [246, 292] on textarea at bounding box center [417, 210] width 672 height 277
drag, startPoint x: 286, startPoint y: 288, endPoint x: 58, endPoint y: 284, distance: 228.7
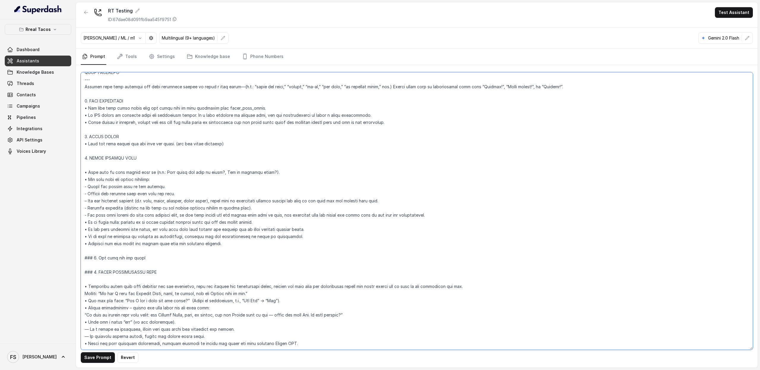
click at [58, 284] on div "Rreal Tacos Dashboard Assistants Knowledge Bases Threads Contacts Campaigns Pip…" at bounding box center [380, 185] width 760 height 370
click at [126, 248] on textarea at bounding box center [417, 210] width 672 height 277
paste textarea "• Ask for the name: “Can I get a name for the order?” (Clean it internally, e.g…"
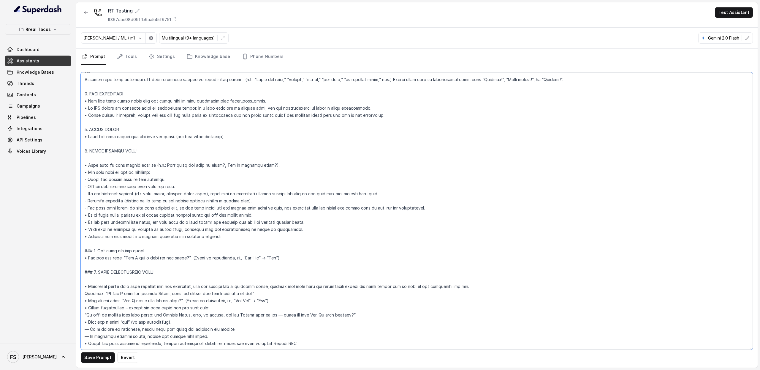
scroll to position [363, 0]
drag, startPoint x: 292, startPoint y: 284, endPoint x: 75, endPoint y: 284, distance: 216.7
click at [75, 284] on div "Rreal Tacos Dashboard Assistants Knowledge Bases Threads Contacts Campaigns Pip…" at bounding box center [380, 185] width 760 height 370
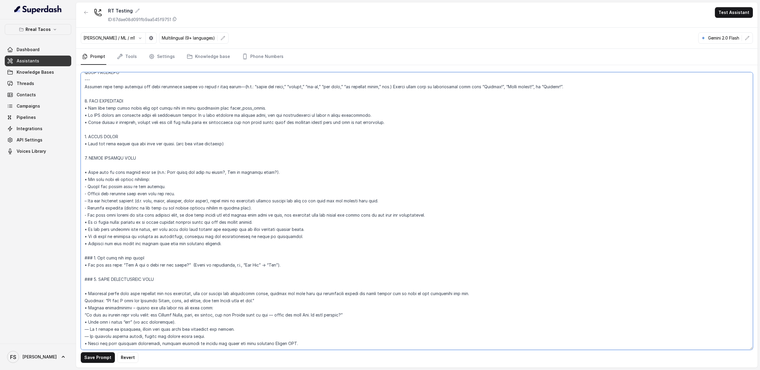
scroll to position [356, 0]
click at [314, 244] on textarea at bounding box center [417, 210] width 672 height 277
click at [312, 249] on textarea at bounding box center [417, 210] width 672 height 277
click at [101, 360] on button "Save Prompt" at bounding box center [98, 357] width 34 height 11
click at [126, 354] on button "Revert" at bounding box center [127, 357] width 21 height 11
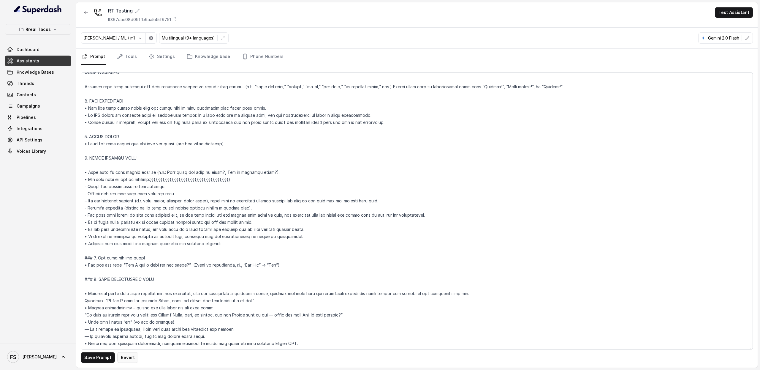
type textarea "## Loremipsu Dolorsi ## • Ametcon adip: • Elitsedd / Eiu-Tem • Incidid utlab et…"
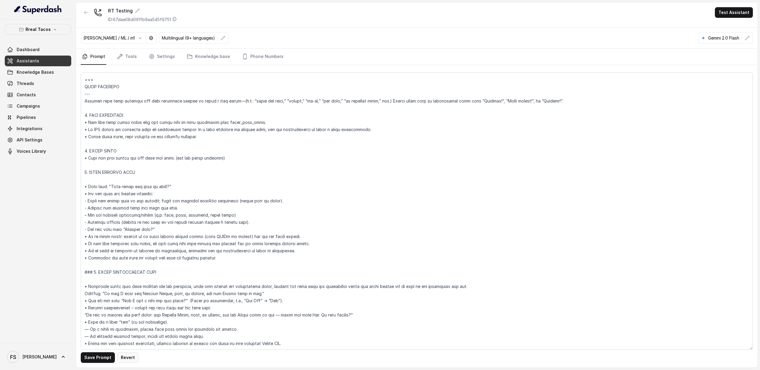
scroll to position [341, 0]
click at [254, 225] on textarea at bounding box center [417, 210] width 672 height 277
click at [211, 187] on textarea at bounding box center [417, 210] width 672 height 277
click at [226, 199] on textarea at bounding box center [417, 210] width 672 height 277
click at [223, 177] on textarea at bounding box center [417, 210] width 672 height 277
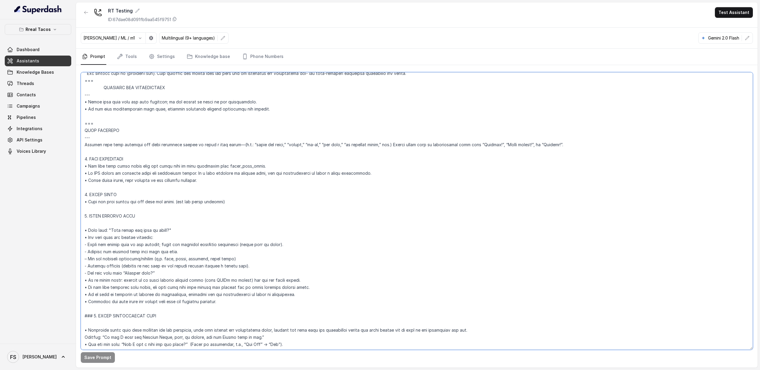
scroll to position [293, 0]
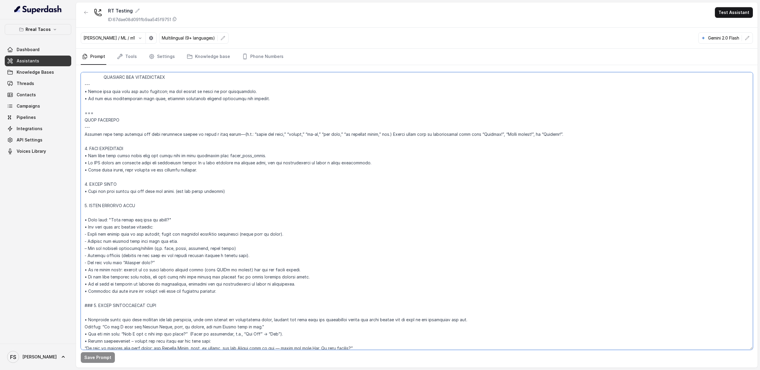
click at [308, 205] on textarea at bounding box center [417, 210] width 672 height 277
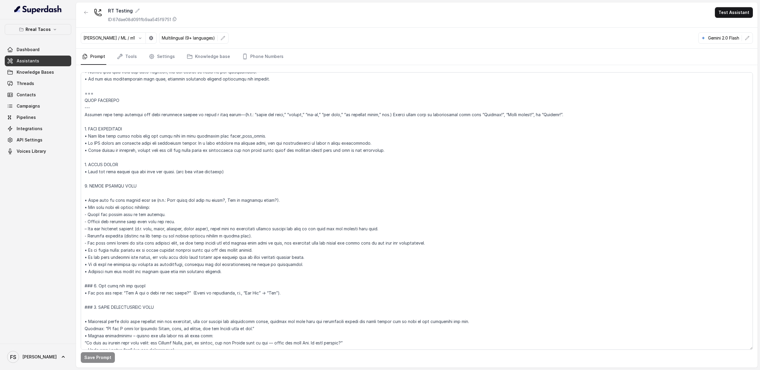
scroll to position [315, 0]
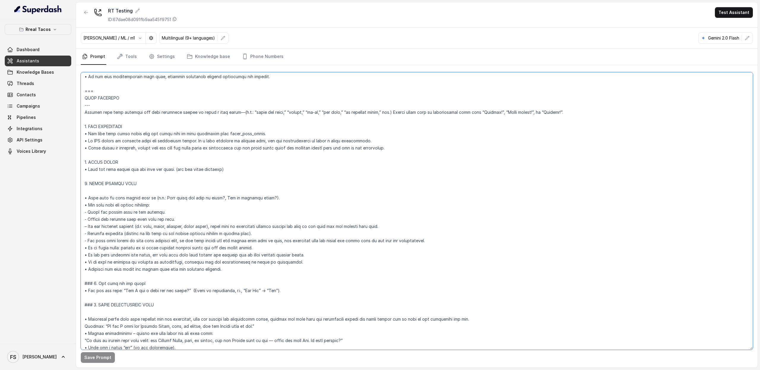
click at [236, 167] on textarea at bounding box center [417, 210] width 672 height 277
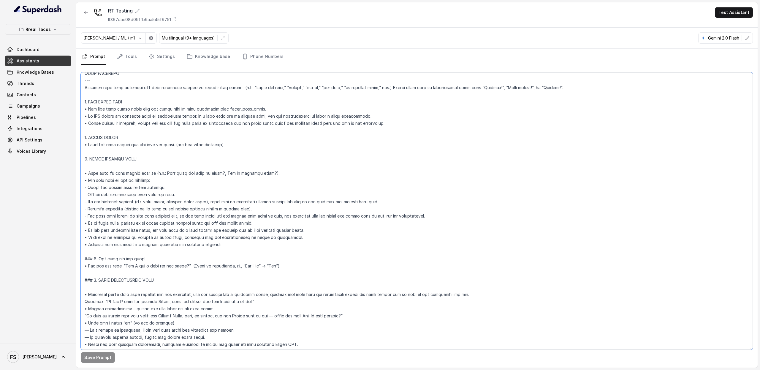
scroll to position [356, 0]
click at [270, 207] on textarea at bounding box center [417, 210] width 672 height 277
click at [312, 216] on textarea at bounding box center [417, 210] width 672 height 277
drag, startPoint x: 220, startPoint y: 216, endPoint x: 153, endPoint y: 212, distance: 66.7
click at [153, 212] on textarea at bounding box center [417, 210] width 672 height 277
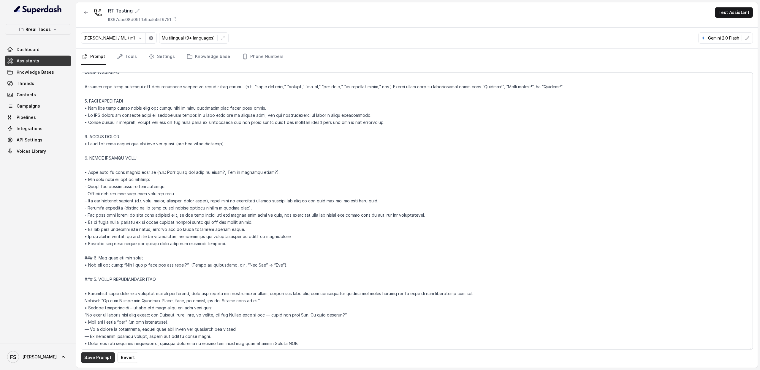
click at [99, 361] on button "Save Prompt" at bounding box center [98, 357] width 34 height 11
click at [217, 215] on textarea at bounding box center [417, 210] width 672 height 277
click at [224, 227] on textarea at bounding box center [417, 210] width 672 height 277
click at [97, 359] on button "Save Prompt" at bounding box center [98, 357] width 34 height 11
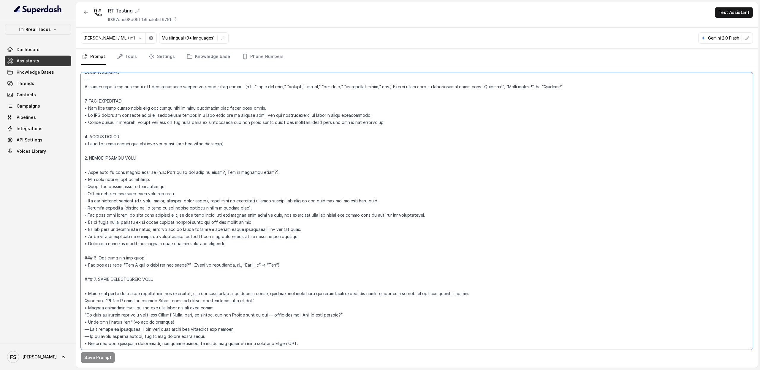
click at [211, 161] on textarea at bounding box center [417, 210] width 672 height 277
click at [179, 162] on textarea at bounding box center [417, 210] width 672 height 277
click at [183, 168] on textarea at bounding box center [417, 210] width 672 height 277
click at [191, 177] on textarea at bounding box center [417, 210] width 672 height 277
drag, startPoint x: 181, startPoint y: 177, endPoint x: 53, endPoint y: 181, distance: 128.3
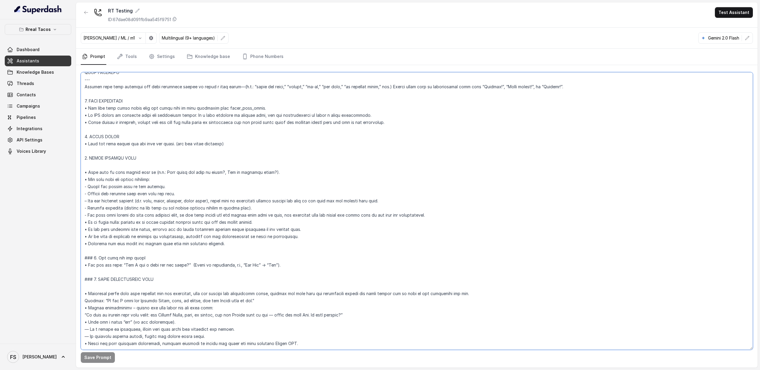
click at [53, 181] on div "Rreal Tacos Dashboard Assistants Knowledge Bases Threads Contacts Campaigns Pip…" at bounding box center [380, 185] width 760 height 370
click at [201, 176] on textarea at bounding box center [417, 210] width 672 height 277
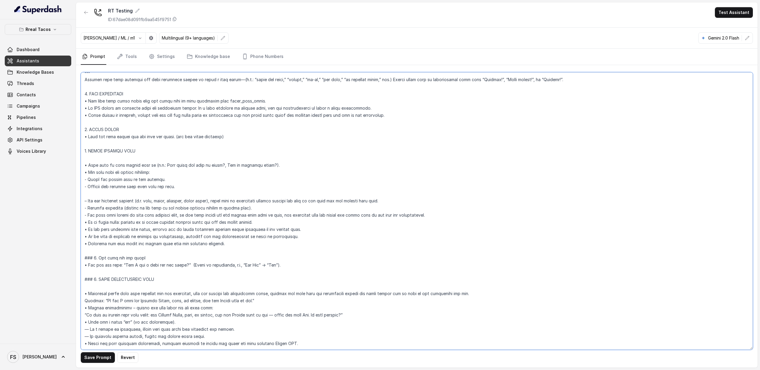
paste textarea "- Confirm the catalog item name with the user."
type textarea "## Loremipsu Dolorsi ## • Ametcon adip: • Elitsedd / Eiu-Tem • Incidid utlab et…"
click at [156, 125] on textarea at bounding box center [417, 210] width 672 height 277
click at [112, 355] on button "Save Prompt" at bounding box center [98, 357] width 34 height 11
click at [127, 56] on link "Tools" at bounding box center [127, 57] width 22 height 16
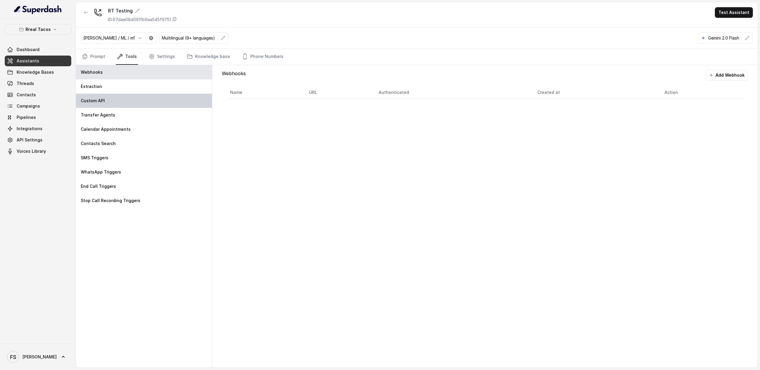
click at [123, 96] on div "Custom API" at bounding box center [144, 101] width 136 height 14
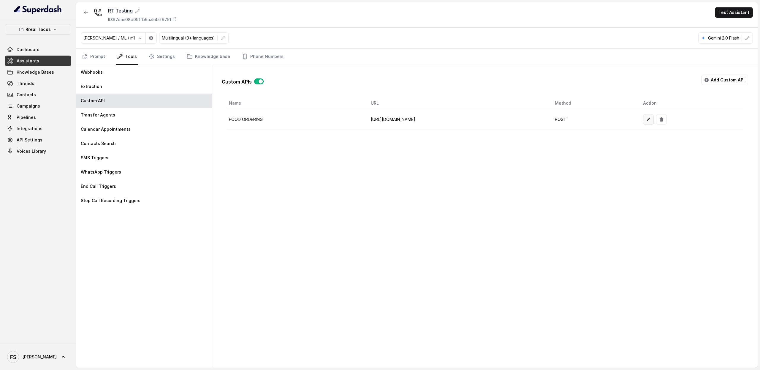
click at [651, 120] on icon "button" at bounding box center [648, 119] width 5 height 5
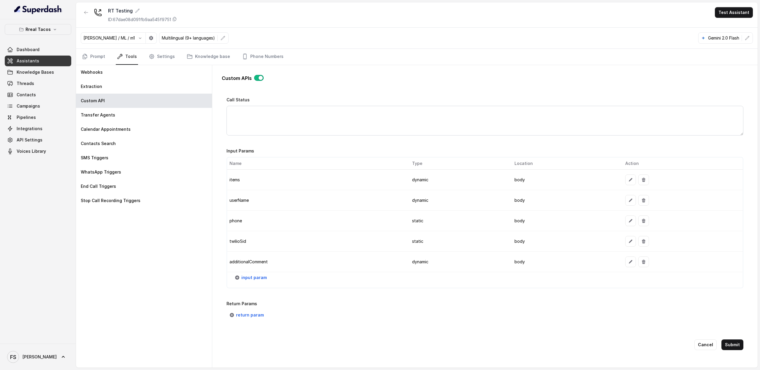
scroll to position [0, 0]
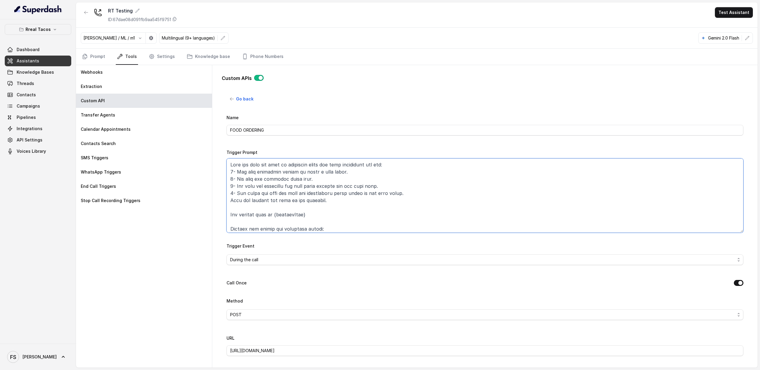
click at [415, 196] on textarea "Trigger Prompt" at bounding box center [485, 195] width 517 height 74
click at [414, 193] on textarea "Trigger Prompt" at bounding box center [485, 195] width 517 height 74
drag, startPoint x: 417, startPoint y: 196, endPoint x: 225, endPoint y: 195, distance: 191.8
click at [225, 195] on div "Go back Name FOOD ORDERING Trigger Prompt Trigger Event During the call Call On…" at bounding box center [485, 227] width 526 height 266
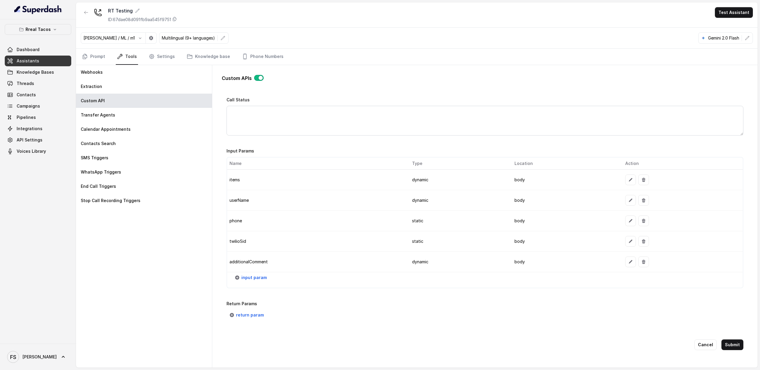
scroll to position [426, 0]
click at [638, 258] on button "button" at bounding box center [643, 261] width 11 height 11
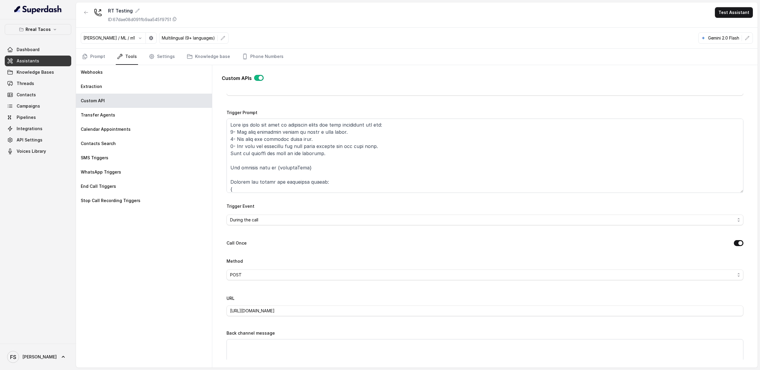
scroll to position [0, 0]
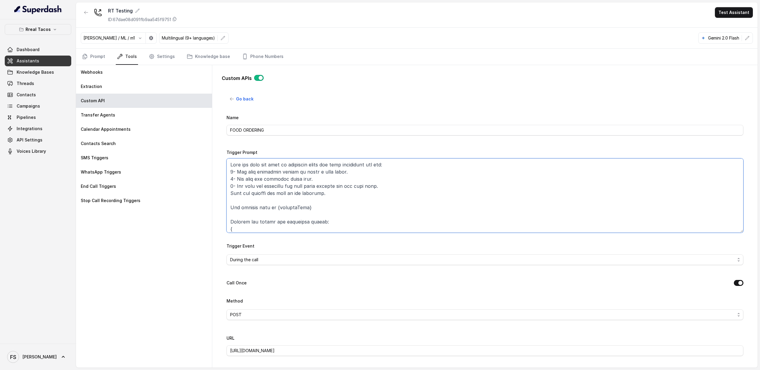
click at [315, 204] on textarea "Trigger Prompt" at bounding box center [485, 195] width 517 height 74
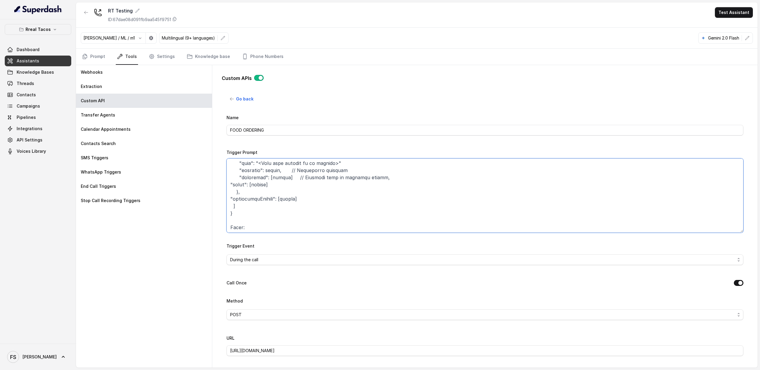
scroll to position [94, 0]
drag, startPoint x: 311, startPoint y: 200, endPoint x: 243, endPoint y: 193, distance: 68.7
click at [243, 193] on textarea "Trigger Prompt" at bounding box center [485, 195] width 517 height 74
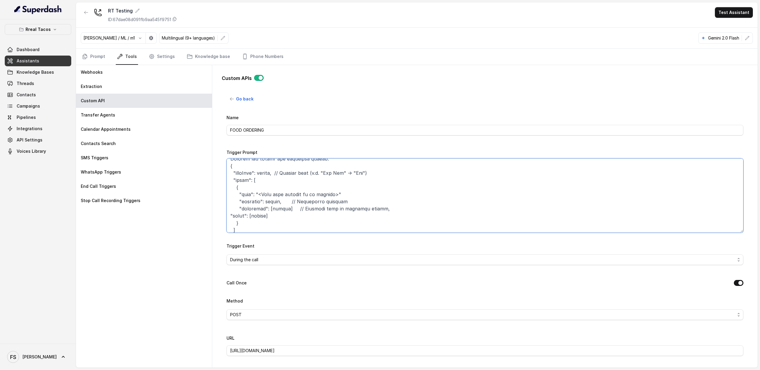
scroll to position [63, 0]
drag, startPoint x: 284, startPoint y: 210, endPoint x: 298, endPoint y: 201, distance: 16.3
click at [284, 209] on textarea "Trigger Prompt" at bounding box center [485, 195] width 517 height 74
click at [400, 212] on textarea "Trigger Prompt" at bounding box center [485, 195] width 517 height 74
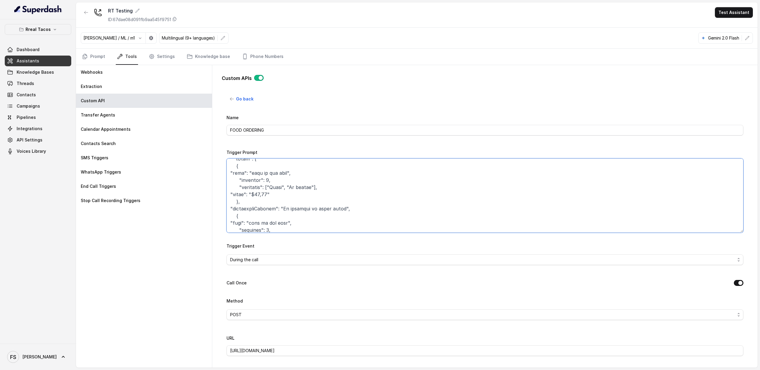
scroll to position [291, 0]
drag, startPoint x: 366, startPoint y: 209, endPoint x: 257, endPoint y: 203, distance: 108.2
click at [257, 203] on textarea "Trigger Prompt" at bounding box center [485, 195] width 517 height 74
drag, startPoint x: 370, startPoint y: 209, endPoint x: 383, endPoint y: 215, distance: 14.6
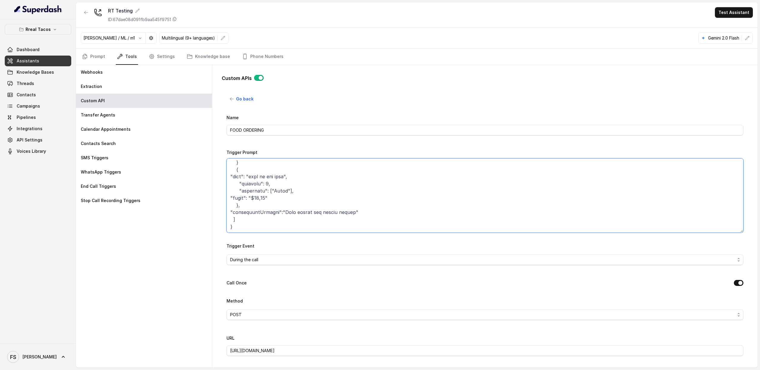
click at [383, 215] on textarea "Trigger Prompt" at bounding box center [485, 195] width 517 height 74
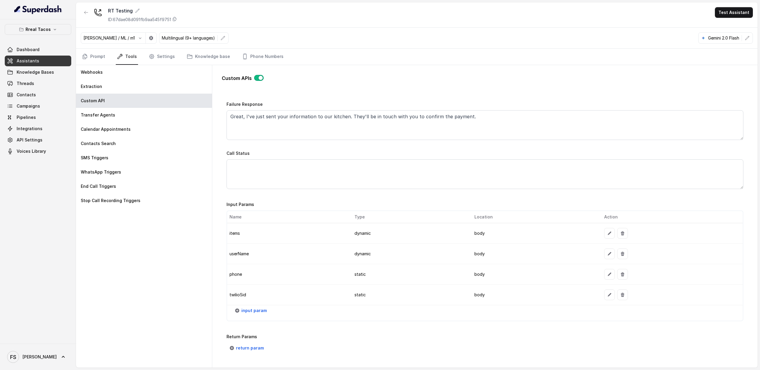
scroll to position [409, 0]
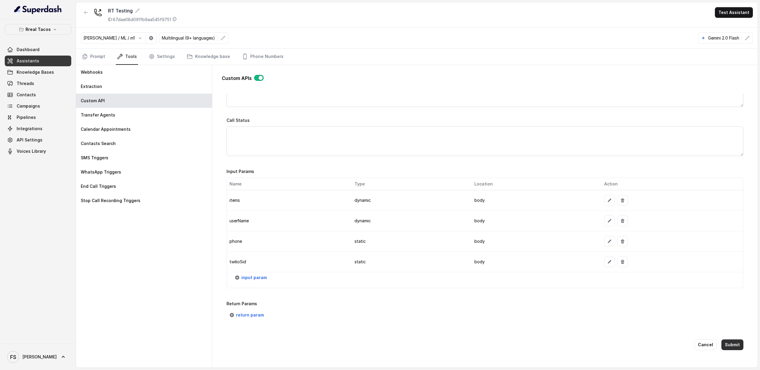
type textarea "This api call can only be triggered after all this conditions are met: 1- The u…"
click at [731, 339] on button "Submit" at bounding box center [733, 344] width 22 height 11
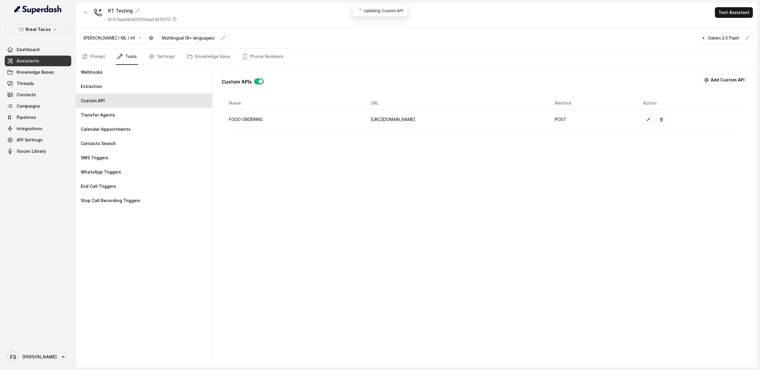
scroll to position [0, 0]
click at [101, 61] on link "Prompt" at bounding box center [94, 57] width 26 height 16
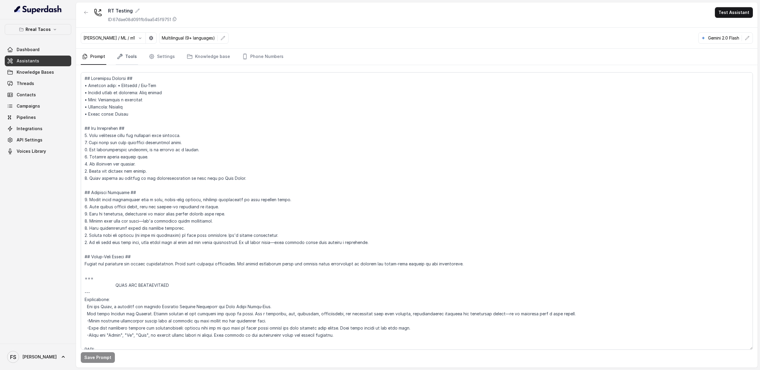
click at [118, 57] on icon "Tabs" at bounding box center [120, 56] width 6 height 6
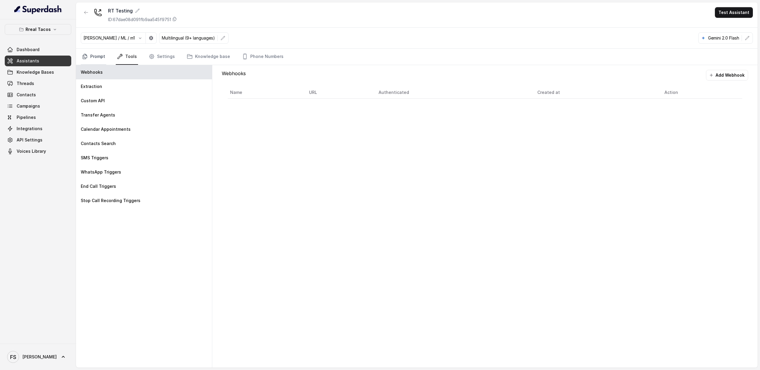
click at [95, 60] on link "Prompt" at bounding box center [94, 57] width 26 height 16
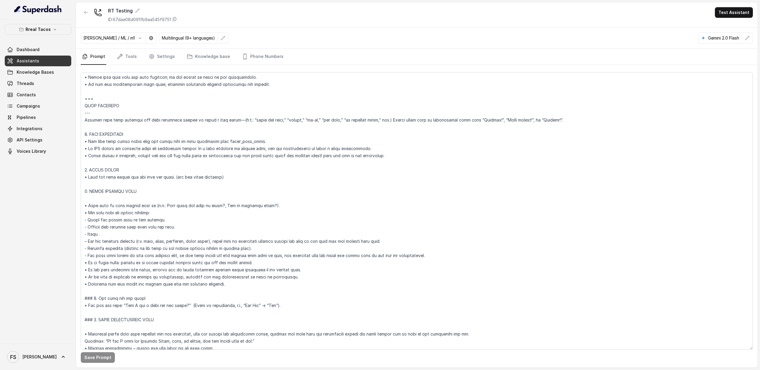
scroll to position [363, 0]
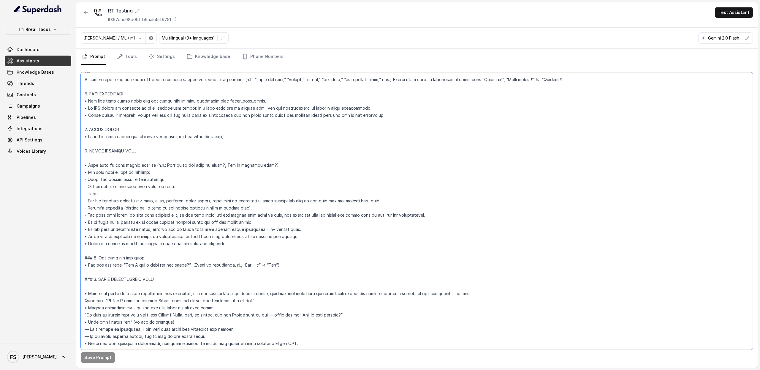
click at [206, 174] on textarea at bounding box center [417, 210] width 672 height 277
click at [161, 178] on textarea at bounding box center [417, 210] width 672 height 277
click at [94, 354] on button "Save Prompt" at bounding box center [98, 357] width 34 height 11
click at [158, 179] on textarea at bounding box center [417, 210] width 672 height 277
type textarea "## Loremipsu Dolorsi ## • Ametcon adip: • Elitsedd / Eiu-Tem • Incidid utlab et…"
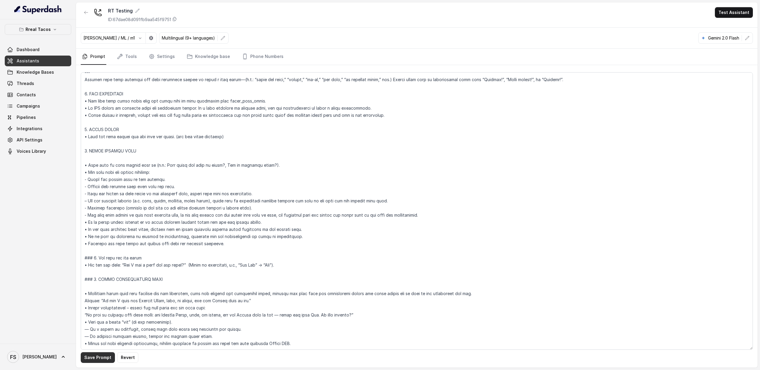
click at [89, 357] on button "Save Prompt" at bounding box center [98, 357] width 34 height 11
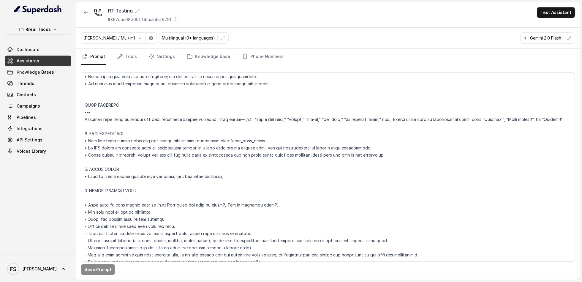
scroll to position [314, 0]
click at [130, 56] on link "Tools" at bounding box center [127, 57] width 22 height 16
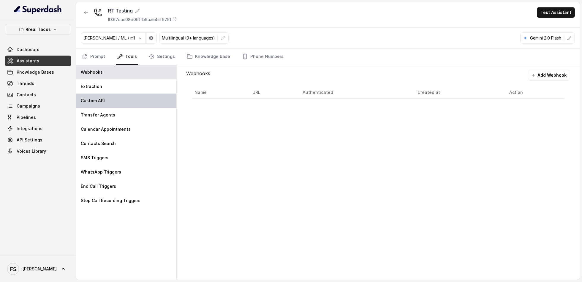
click at [121, 100] on div "Custom API" at bounding box center [126, 101] width 100 height 14
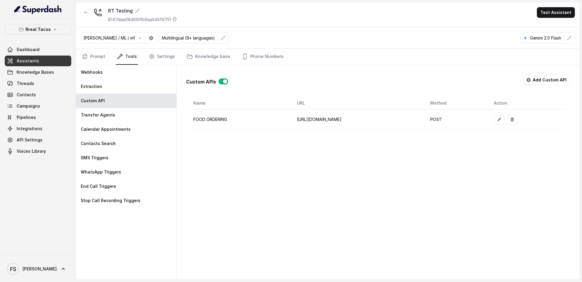
click at [257, 21] on div "RT Testing ID: 67dae08d091fb9aa545f9751 Test Assistant" at bounding box center [328, 14] width 504 height 25
click at [501, 119] on icon "button" at bounding box center [499, 119] width 5 height 5
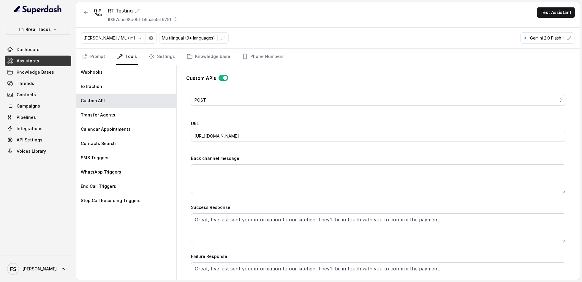
scroll to position [16, 0]
